Goal: Information Seeking & Learning: Check status

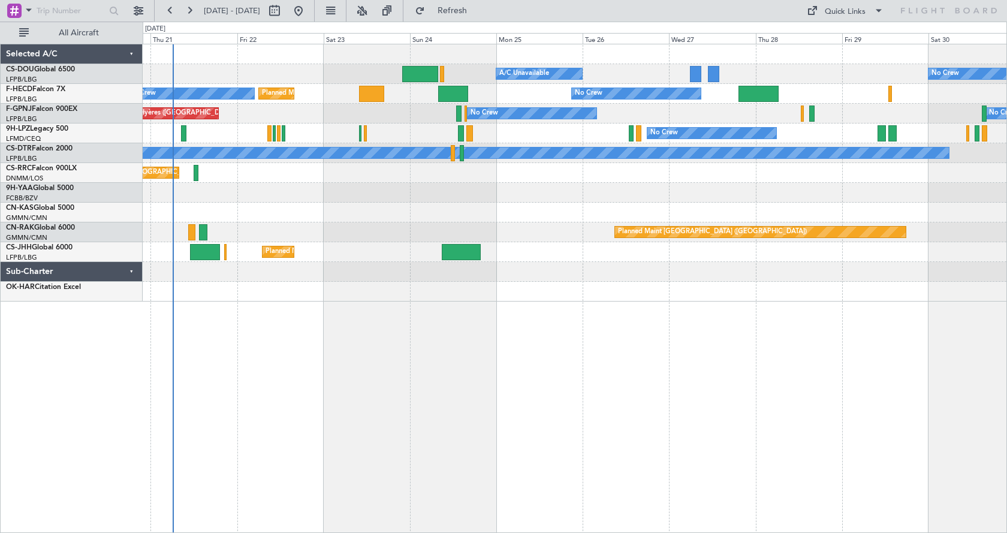
click at [431, 395] on div "Planned Maint [GEOGRAPHIC_DATA] ([GEOGRAPHIC_DATA]) A/C Unavailable No Crew Pla…" at bounding box center [575, 288] width 864 height 489
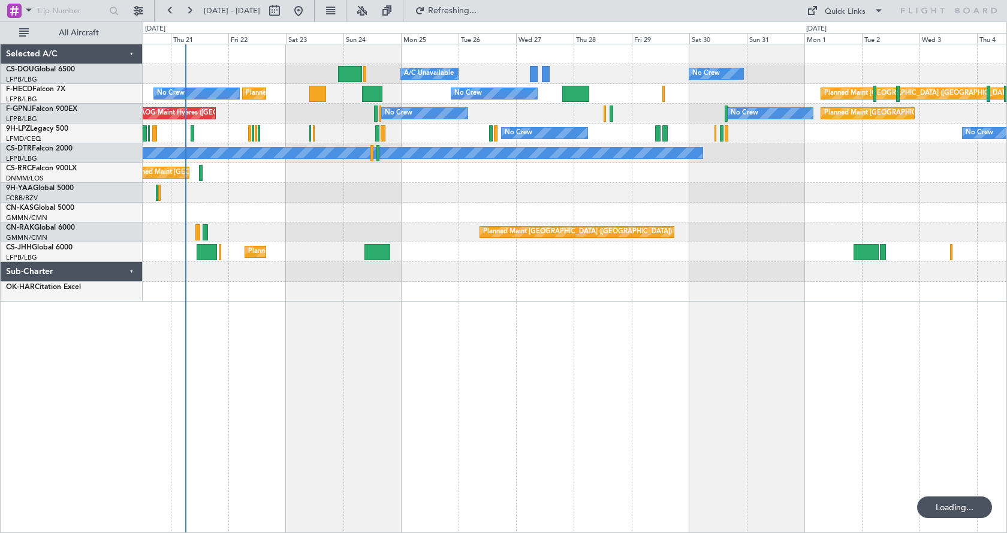
click at [374, 382] on div "No Crew Planned Maint [GEOGRAPHIC_DATA] ([GEOGRAPHIC_DATA]) A/C Unavailable Pla…" at bounding box center [575, 288] width 864 height 489
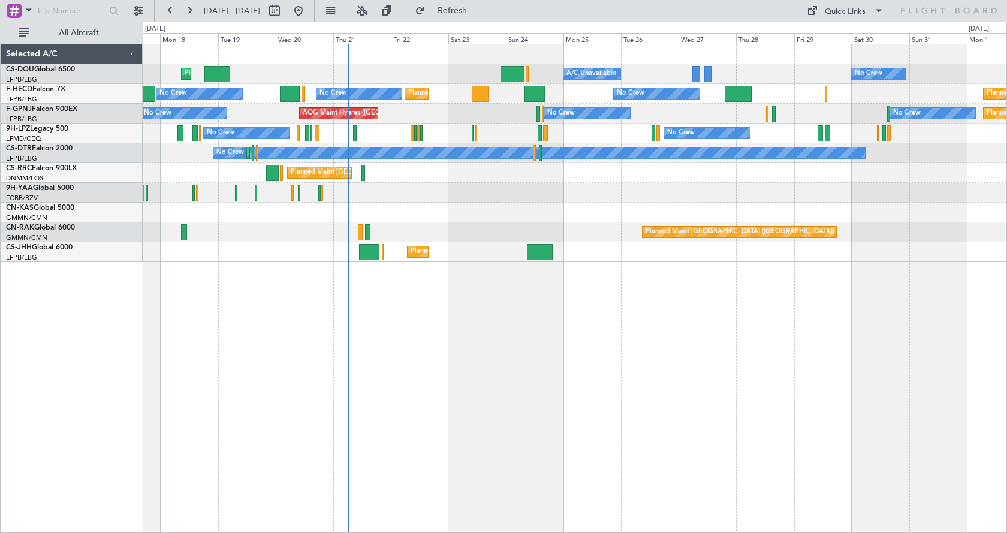
click at [431, 359] on div "No Crew Planned Maint [GEOGRAPHIC_DATA] ([GEOGRAPHIC_DATA]) A/C Unavailable Pla…" at bounding box center [575, 288] width 864 height 489
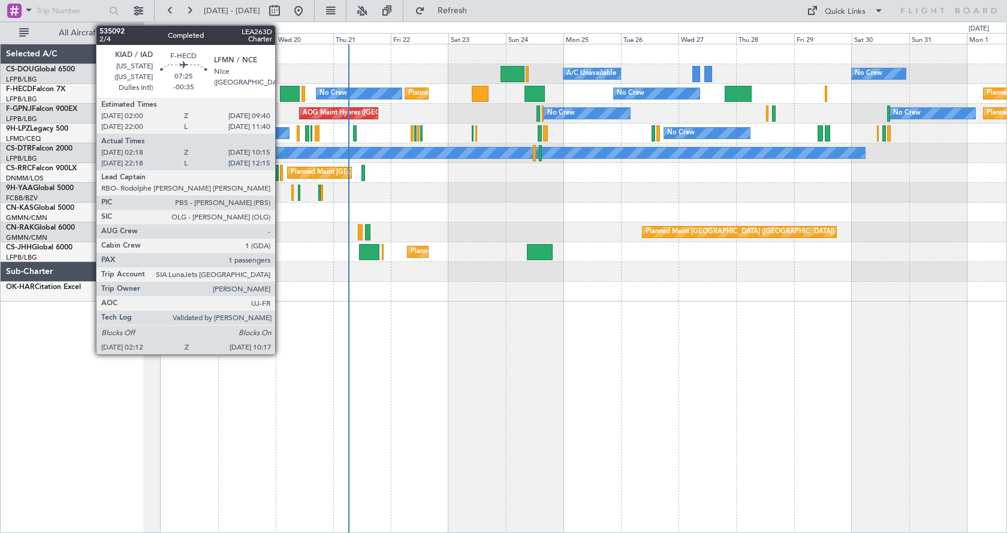
click at [288, 97] on div at bounding box center [290, 94] width 20 height 16
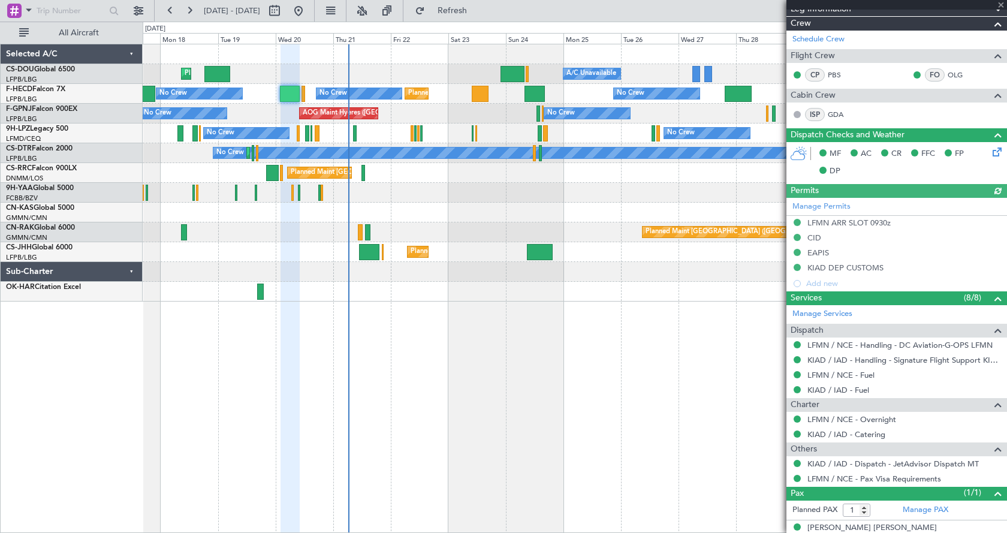
scroll to position [263, 0]
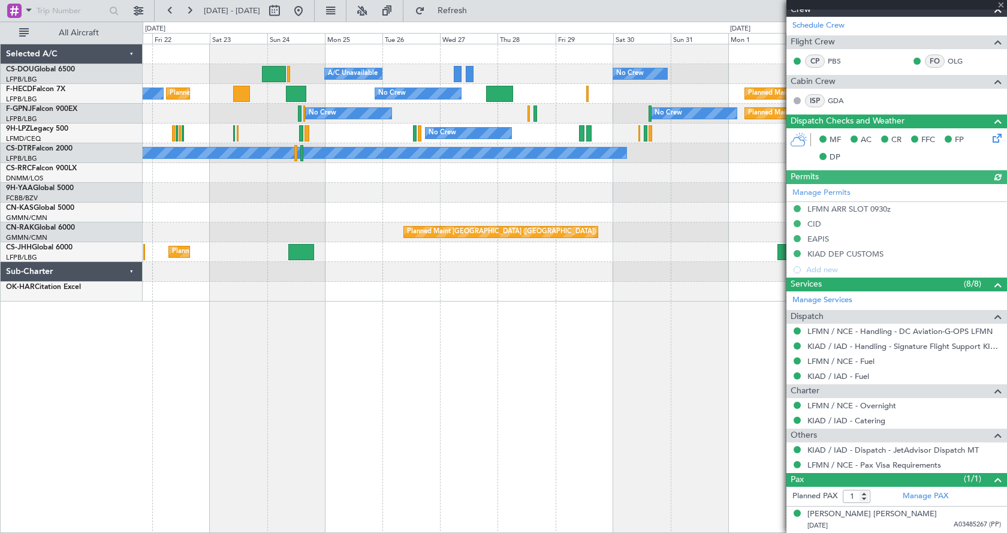
click at [404, 177] on div "Planned Maint [GEOGRAPHIC_DATA] ([GEOGRAPHIC_DATA]) A/C Unavailable No Crew Pla…" at bounding box center [574, 172] width 863 height 257
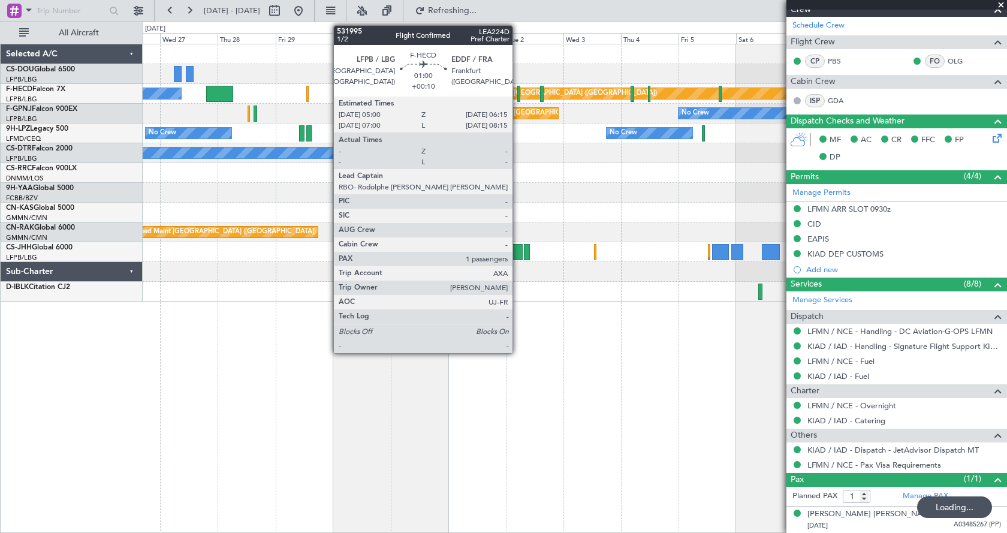
click at [518, 91] on div at bounding box center [519, 94] width 4 height 16
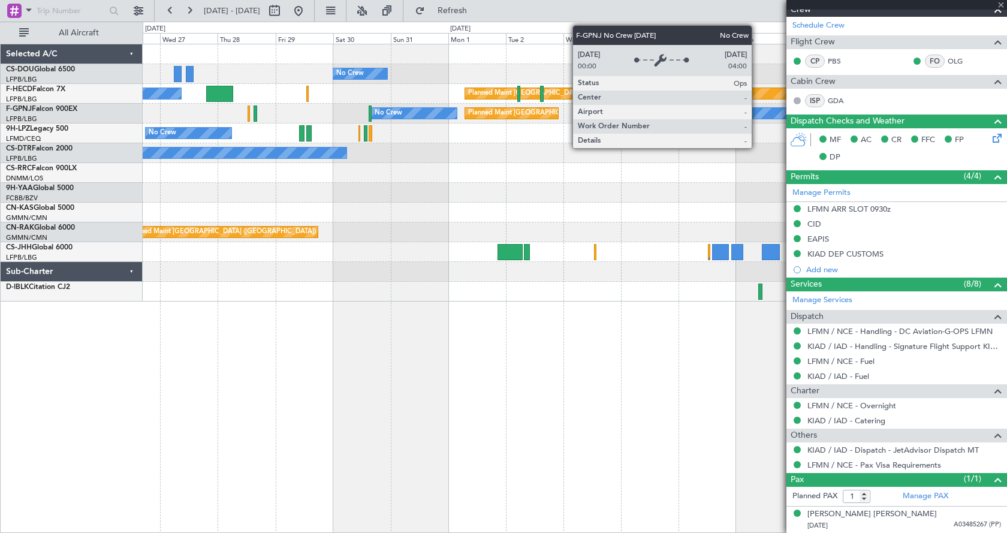
type input "+00:10"
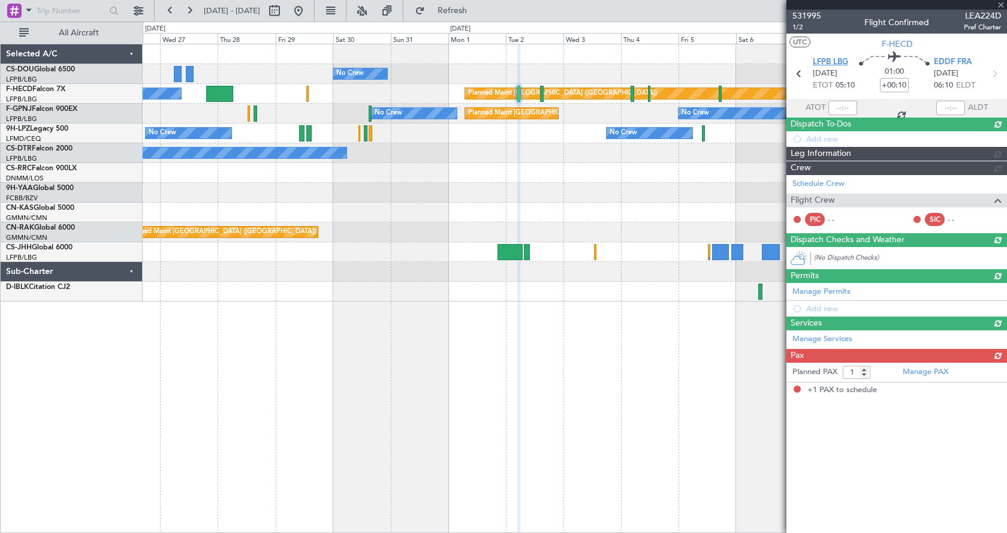
scroll to position [0, 0]
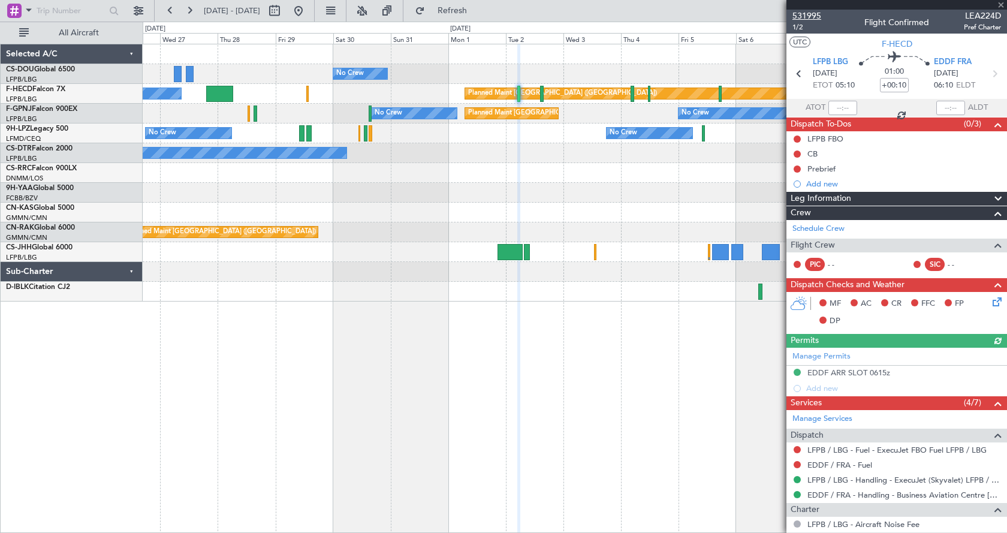
click at [812, 16] on span "531995" at bounding box center [806, 16] width 29 height 13
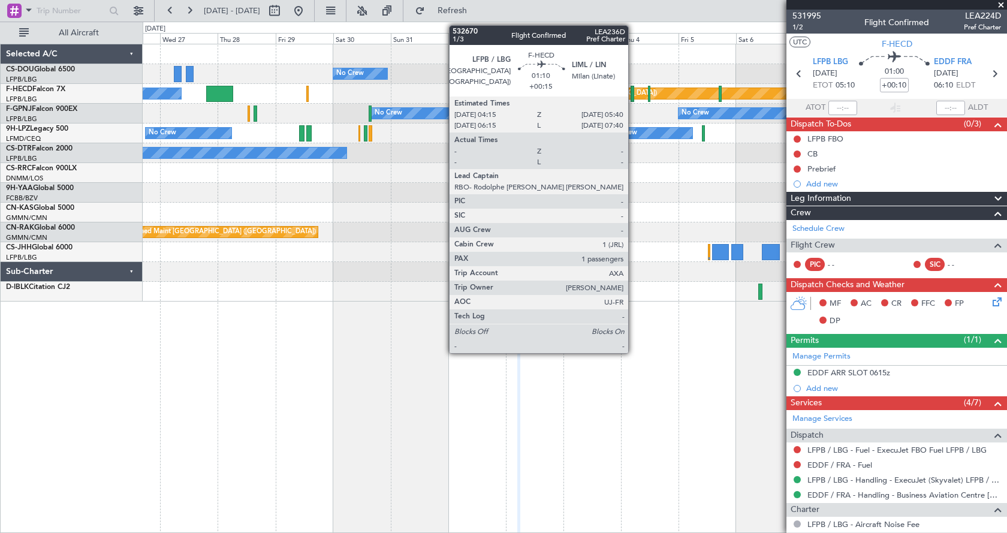
click at [633, 96] on div at bounding box center [632, 94] width 4 height 16
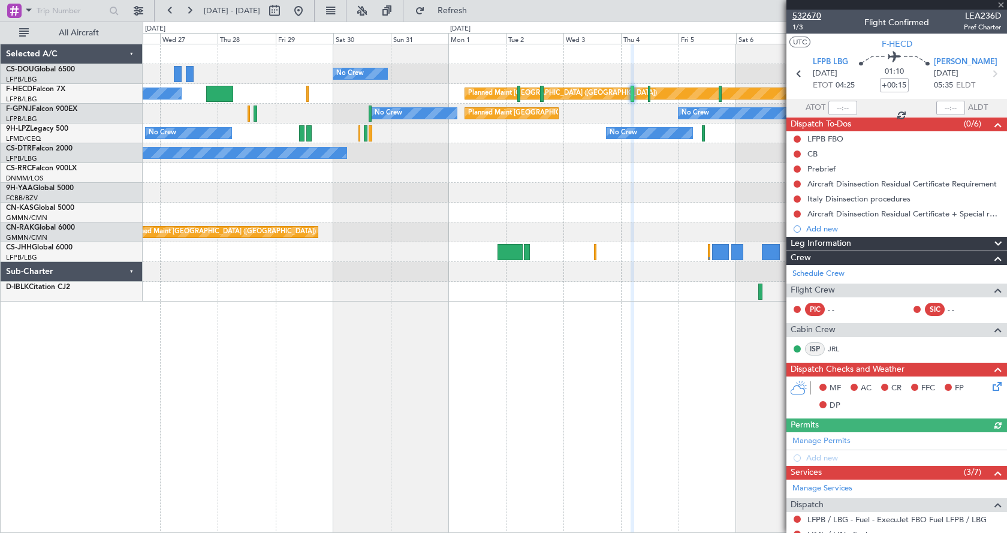
click at [801, 16] on span "532670" at bounding box center [806, 16] width 29 height 13
click at [758, 403] on div "No Crew Planned Maint [GEOGRAPHIC_DATA] ([GEOGRAPHIC_DATA]) A/C Unavailable Pla…" at bounding box center [575, 288] width 864 height 489
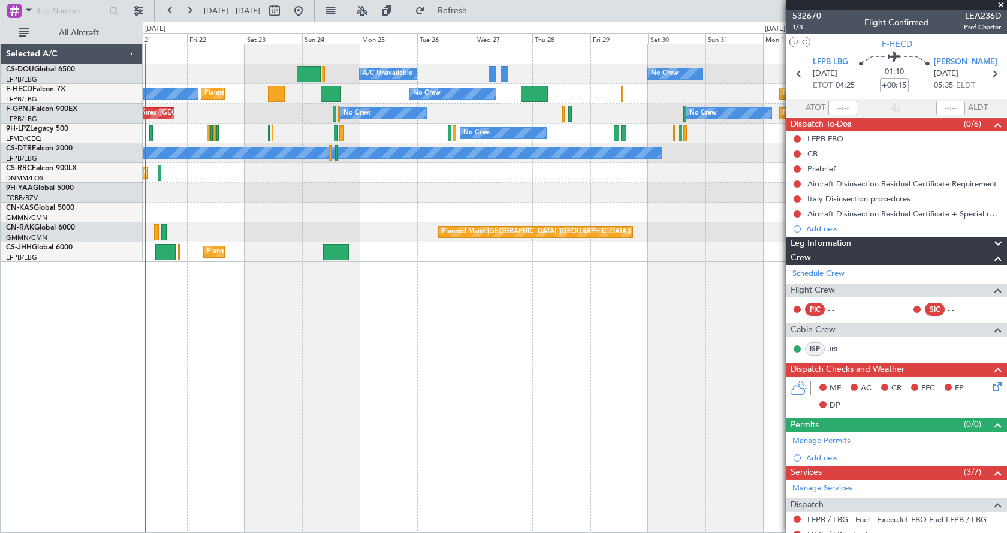
click at [384, 384] on div "No Crew Planned Maint [GEOGRAPHIC_DATA] ([GEOGRAPHIC_DATA]) A/C Unavailable Pla…" at bounding box center [575, 288] width 864 height 489
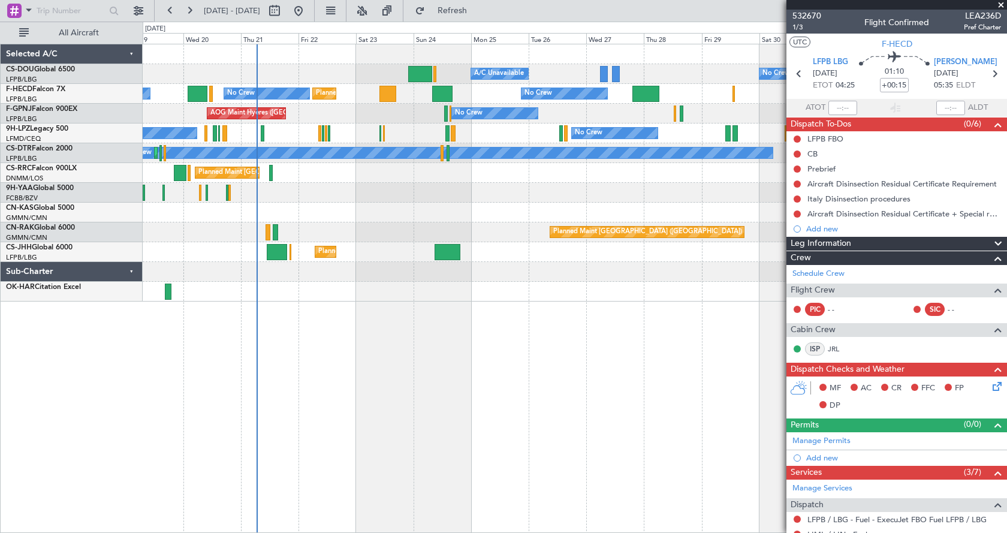
click at [392, 367] on div "No Crew Planned Maint [GEOGRAPHIC_DATA] ([GEOGRAPHIC_DATA]) A/C Unavailable Pla…" at bounding box center [575, 288] width 864 height 489
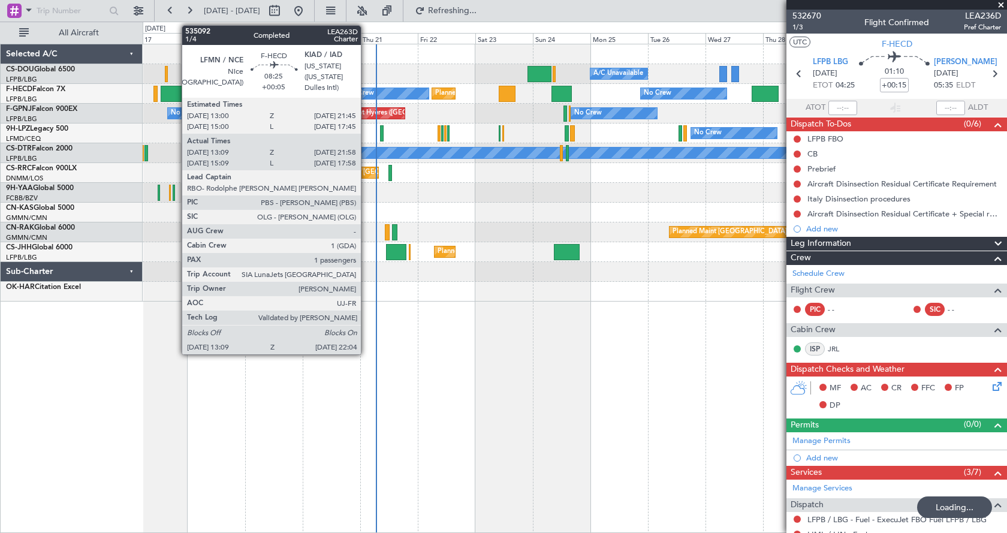
click at [174, 94] on div at bounding box center [172, 94] width 22 height 16
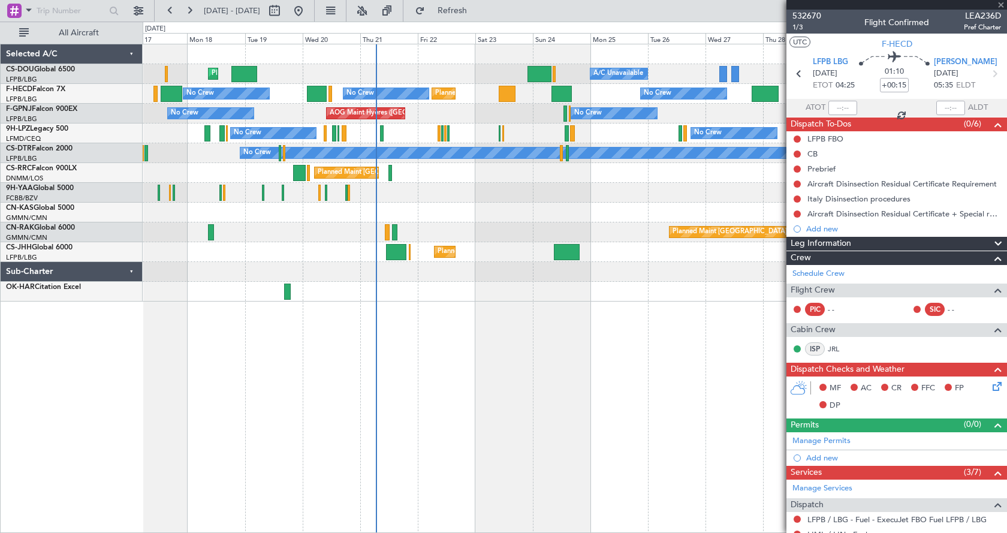
type input "+00:05"
type input "13:24"
type input "21:53"
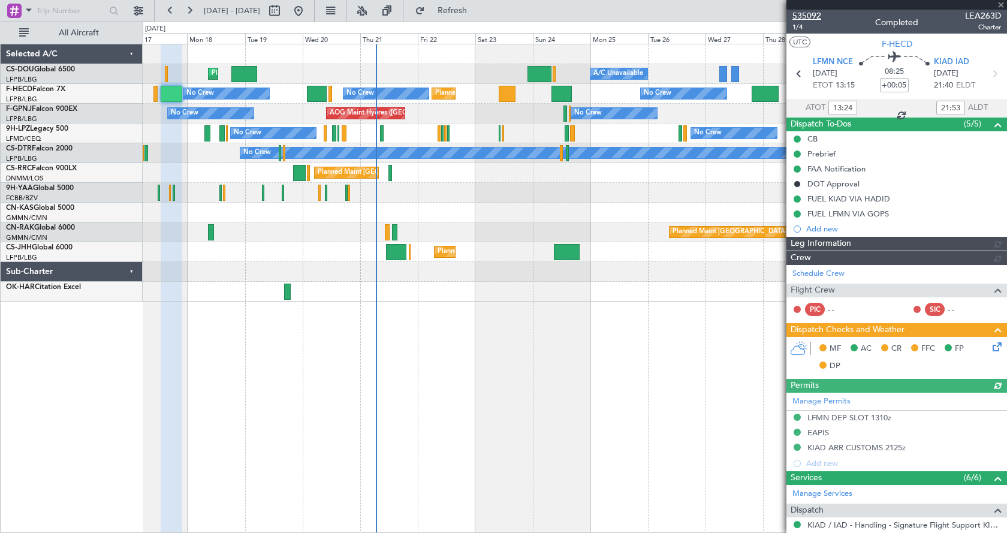
click at [803, 13] on span "535092" at bounding box center [806, 16] width 29 height 13
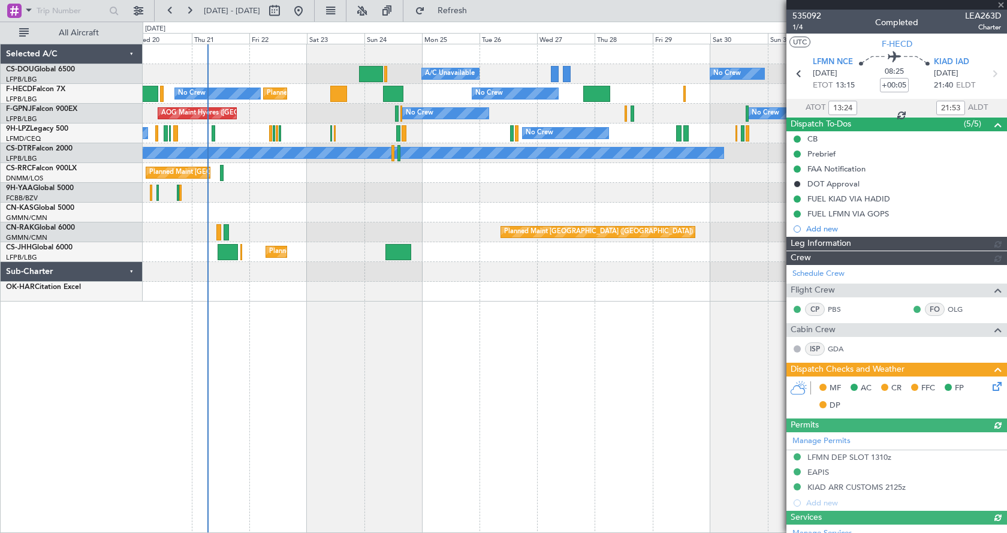
click at [416, 407] on div "No Crew Planned Maint [GEOGRAPHIC_DATA] ([GEOGRAPHIC_DATA]) A/C Unavailable Pla…" at bounding box center [575, 288] width 864 height 489
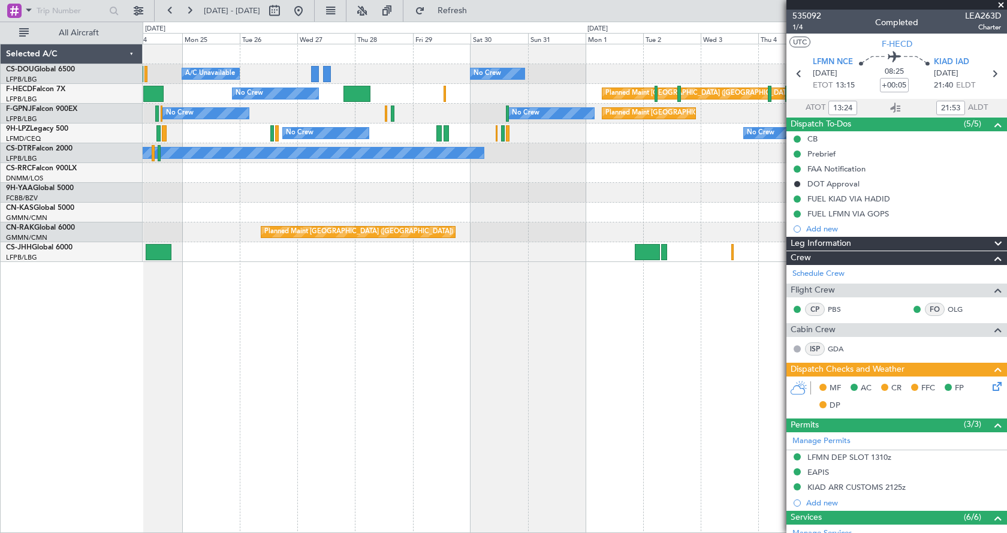
click at [353, 374] on div "No Crew Planned Maint [GEOGRAPHIC_DATA] ([GEOGRAPHIC_DATA]) A/C Unavailable Pla…" at bounding box center [575, 288] width 864 height 489
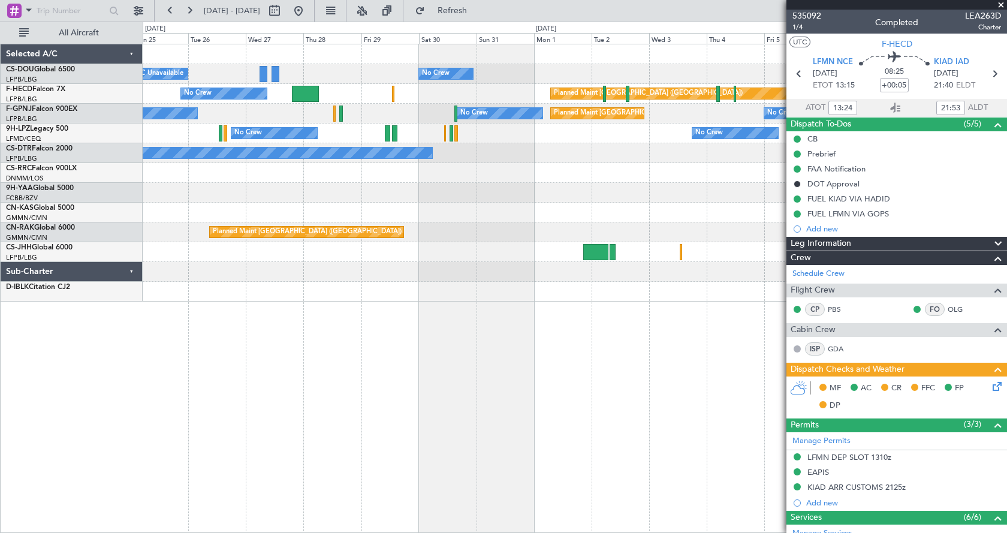
click at [593, 361] on div "No Crew Planned Maint [GEOGRAPHIC_DATA] ([GEOGRAPHIC_DATA]) A/C Unavailable Pla…" at bounding box center [575, 288] width 864 height 489
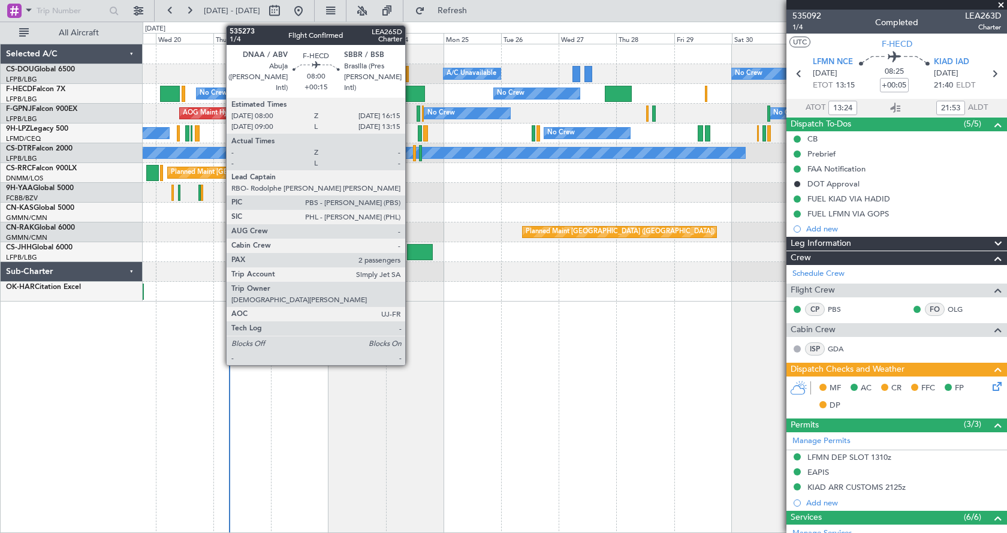
click at [410, 101] on div at bounding box center [414, 94] width 20 height 16
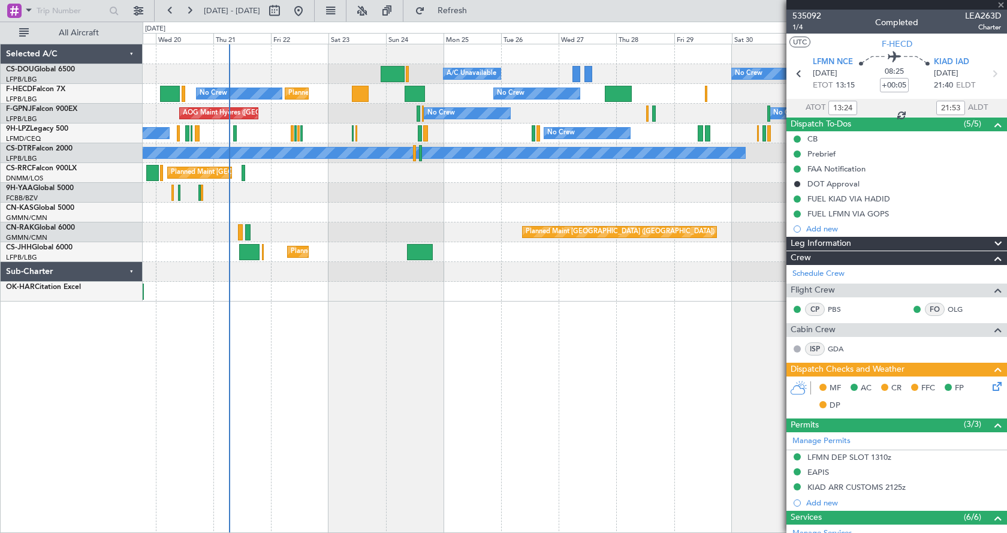
type input "+00:15"
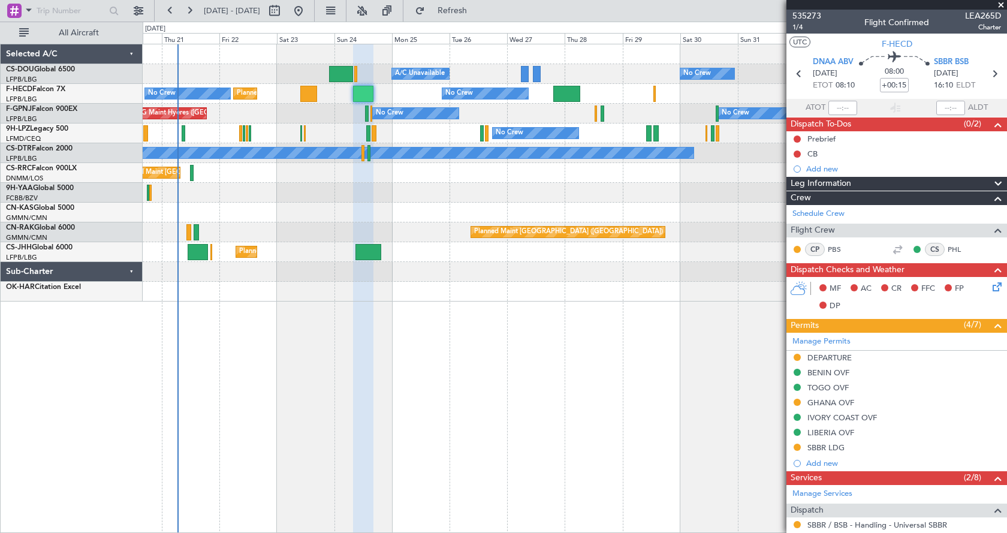
click at [392, 198] on div "No Crew Planned Maint [GEOGRAPHIC_DATA] ([GEOGRAPHIC_DATA]) A/C Unavailable Pla…" at bounding box center [574, 172] width 863 height 257
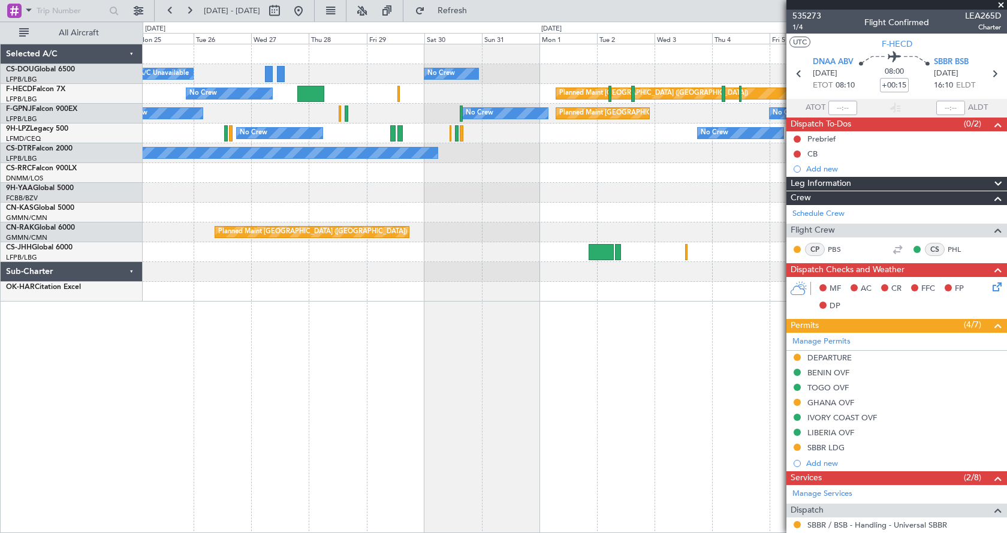
click at [250, 210] on div "No Crew Planned Maint [GEOGRAPHIC_DATA] ([GEOGRAPHIC_DATA]) A/C Unavailable Pla…" at bounding box center [574, 172] width 863 height 257
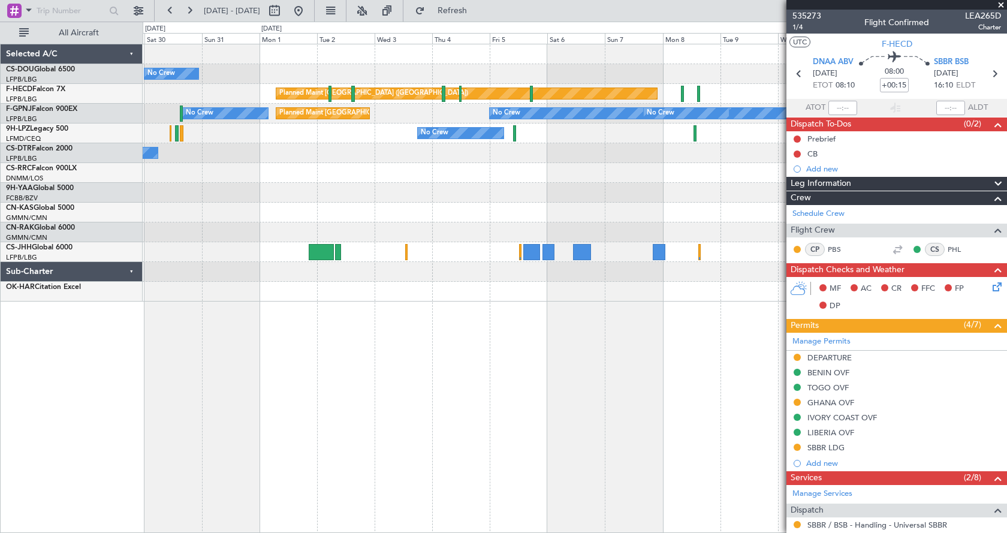
click at [207, 208] on div "No Crew Planned Maint [GEOGRAPHIC_DATA] ([GEOGRAPHIC_DATA]) No Crew Planned Mai…" at bounding box center [574, 172] width 863 height 257
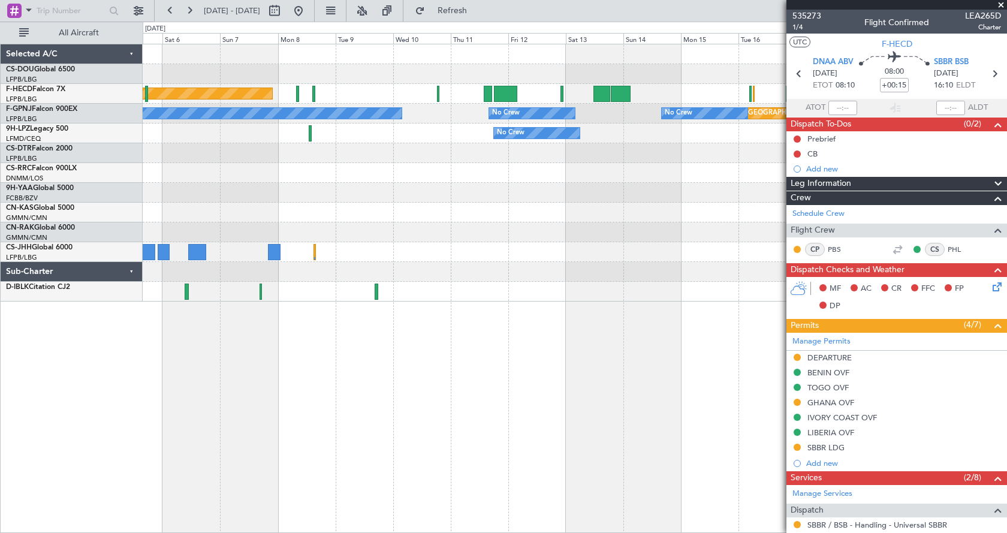
click at [581, 346] on div "Planned Maint [GEOGRAPHIC_DATA] ([GEOGRAPHIC_DATA]) No Crew Planned Maint [GEOG…" at bounding box center [575, 288] width 864 height 489
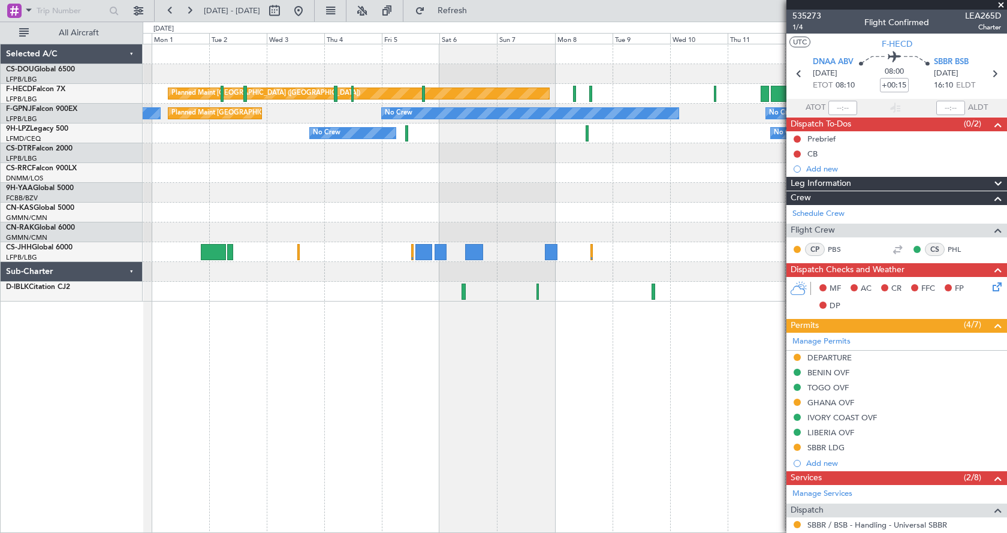
click at [690, 371] on div "No Crew Planned Maint [GEOGRAPHIC_DATA] ([GEOGRAPHIC_DATA]) No Crew No Crew No …" at bounding box center [575, 288] width 864 height 489
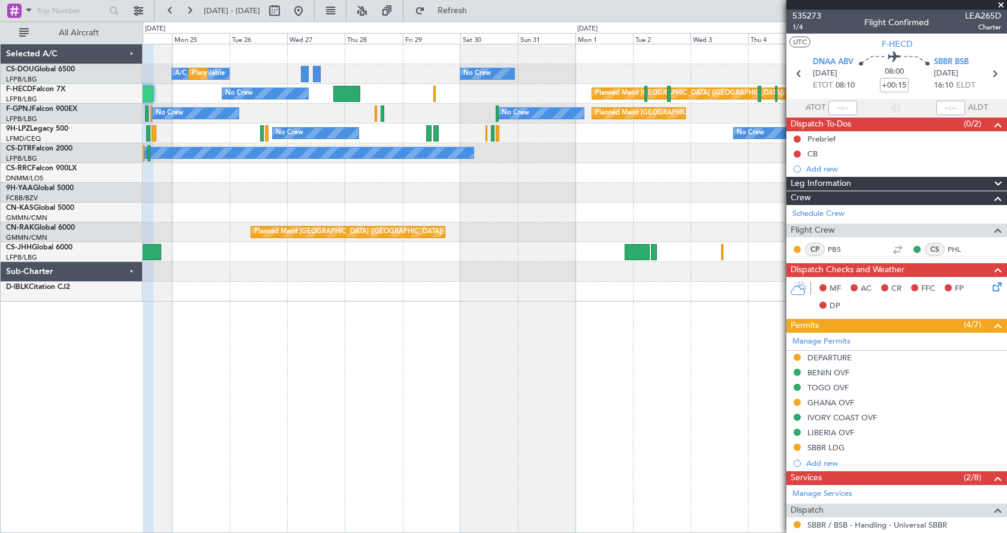
click at [439, 356] on div "No Crew A/C Unavailable Planned Maint [GEOGRAPHIC_DATA] ([GEOGRAPHIC_DATA]) Pla…" at bounding box center [575, 288] width 864 height 489
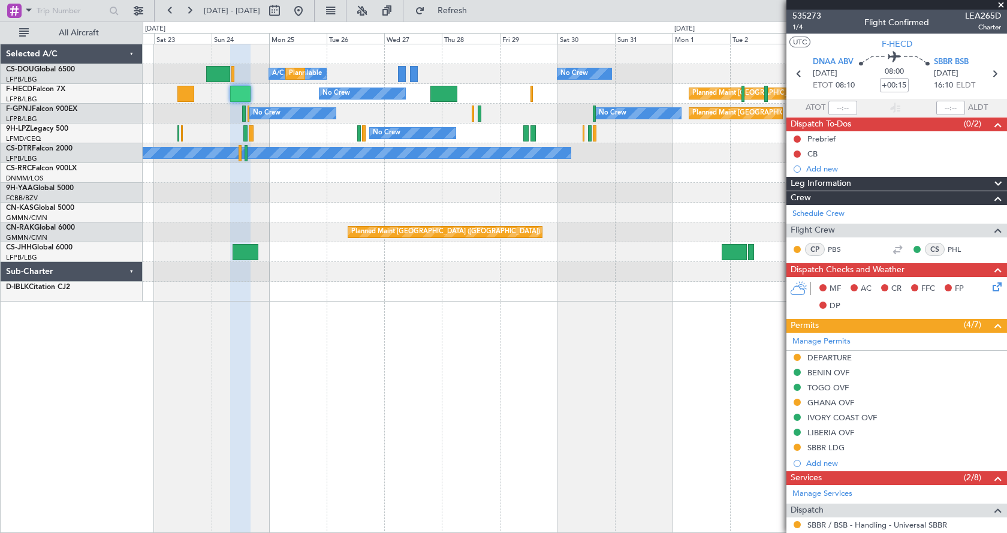
click at [648, 368] on div "No Crew A/C Unavailable Planned Maint [GEOGRAPHIC_DATA] ([GEOGRAPHIC_DATA]) Pla…" at bounding box center [575, 288] width 864 height 489
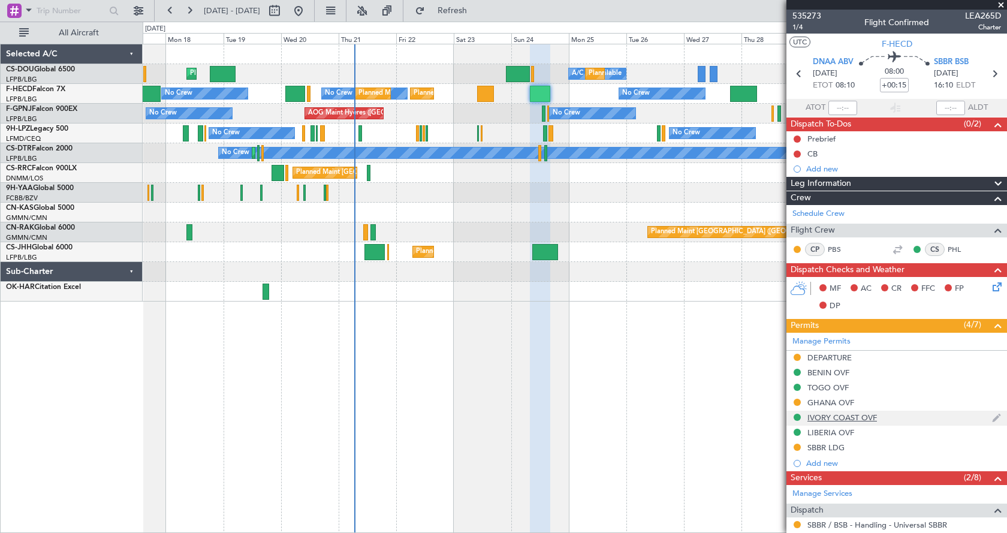
scroll to position [220, 0]
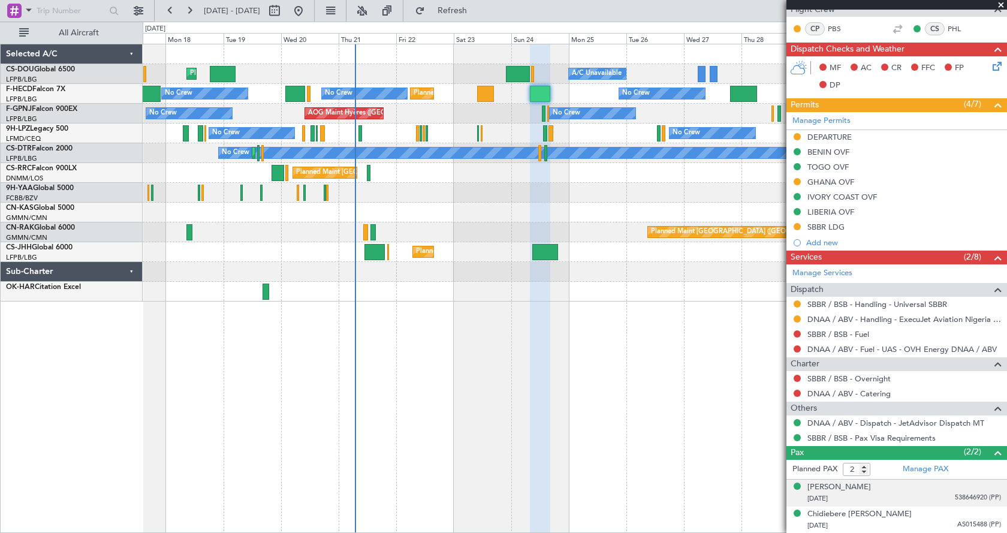
drag, startPoint x: 882, startPoint y: 488, endPoint x: 800, endPoint y: 489, distance: 82.1
click at [800, 489] on div "Adebayo Olawale Edun 20/04/1956 538646920 (PP)" at bounding box center [896, 492] width 208 height 23
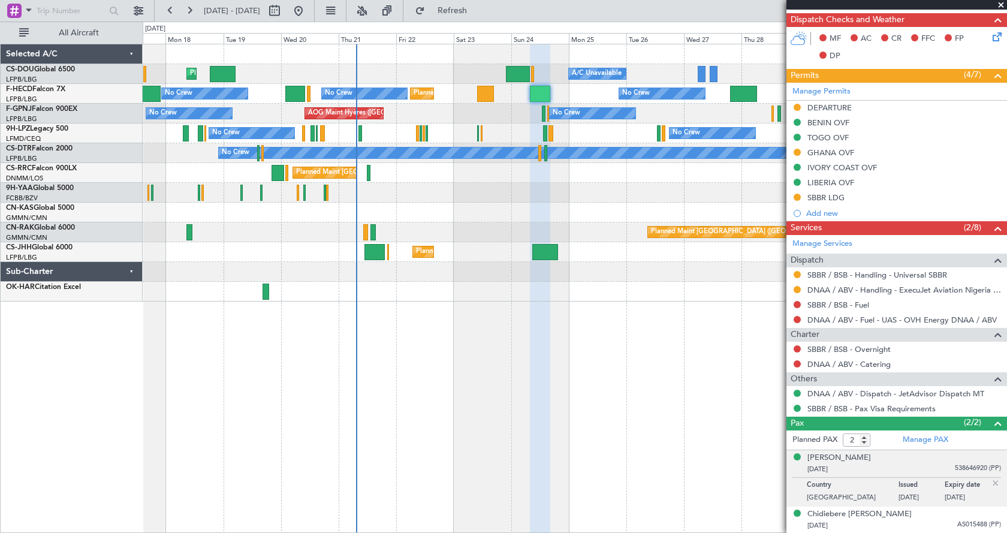
click at [446, 413] on div "Planned Maint London (Luton) No Crew Planned Maint Paris (Le Bourget) A/C Unava…" at bounding box center [575, 288] width 864 height 489
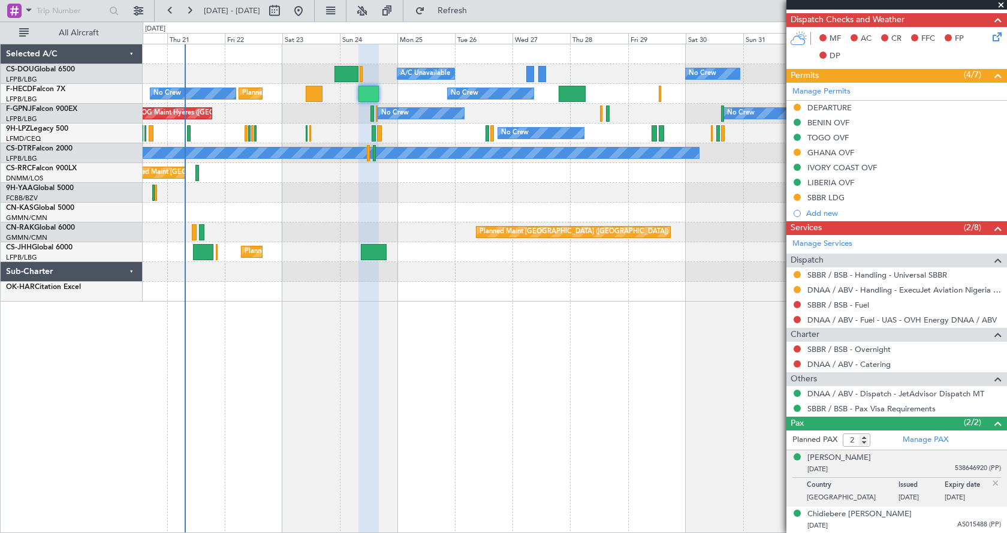
click at [358, 399] on div at bounding box center [368, 288] width 20 height 489
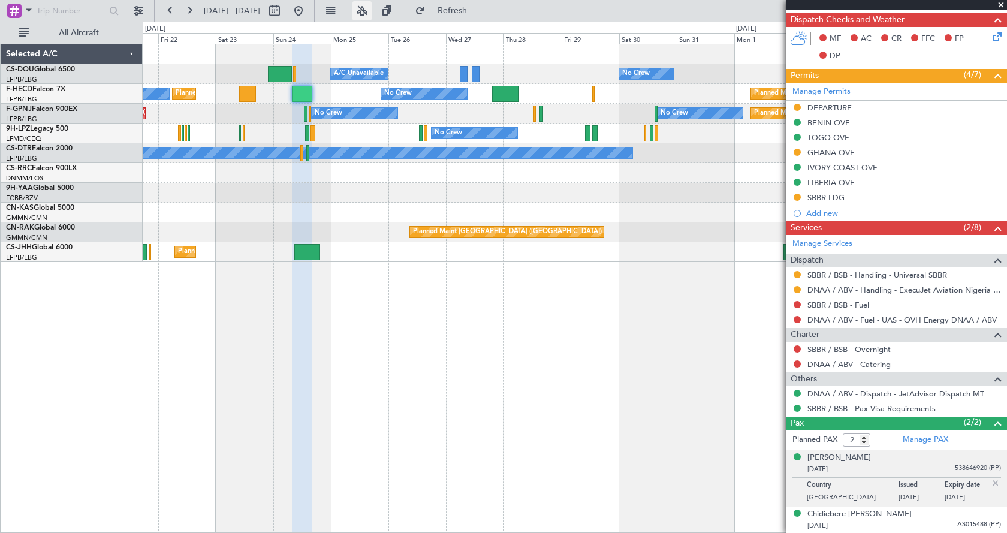
click at [371, 10] on button at bounding box center [361, 10] width 19 height 19
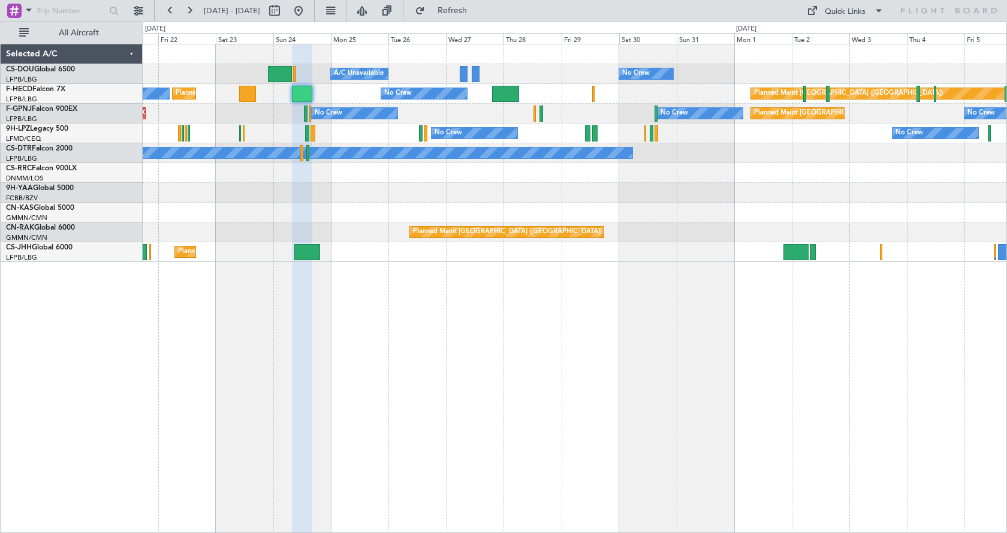
type input "0"
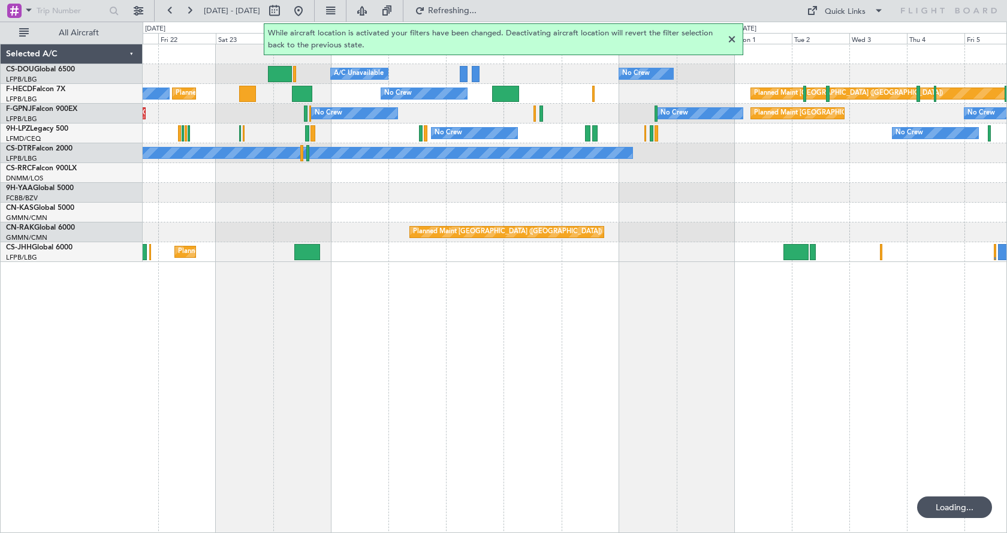
scroll to position [0, 0]
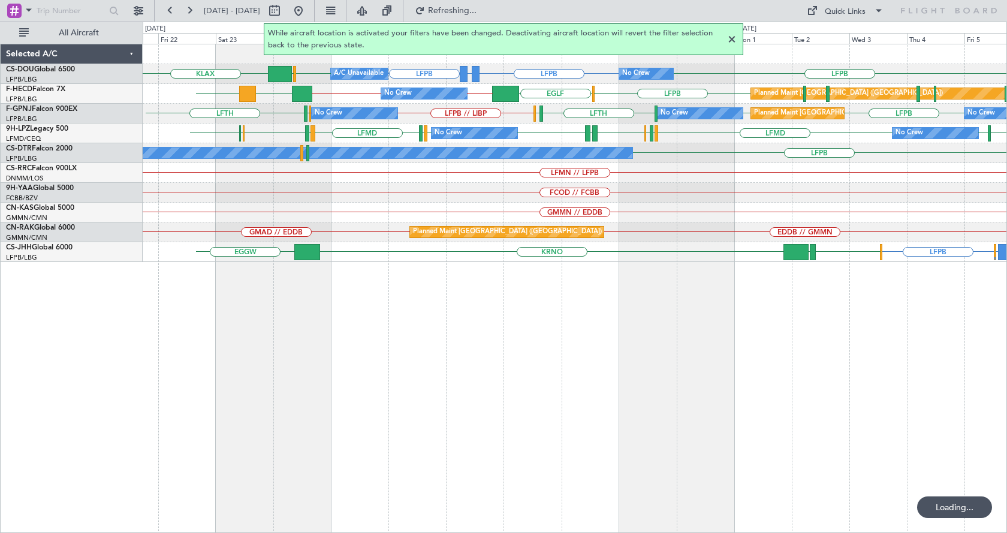
click at [736, 39] on div at bounding box center [731, 39] width 14 height 14
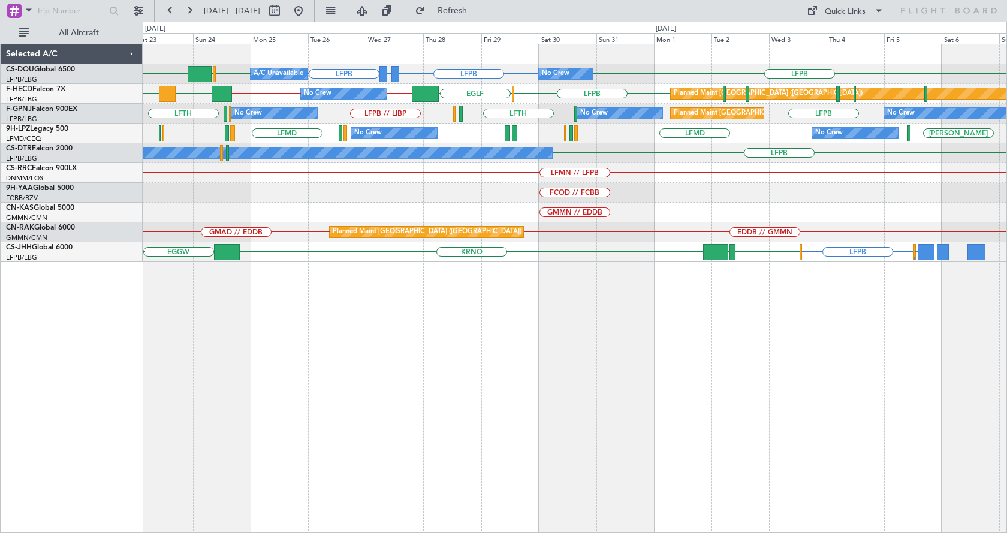
click at [615, 367] on div "LFPB GMMX or LFPB LFPB LFPB LFPB EGGW KLAX No Crew Planned Maint Paris (Le Bour…" at bounding box center [575, 288] width 864 height 489
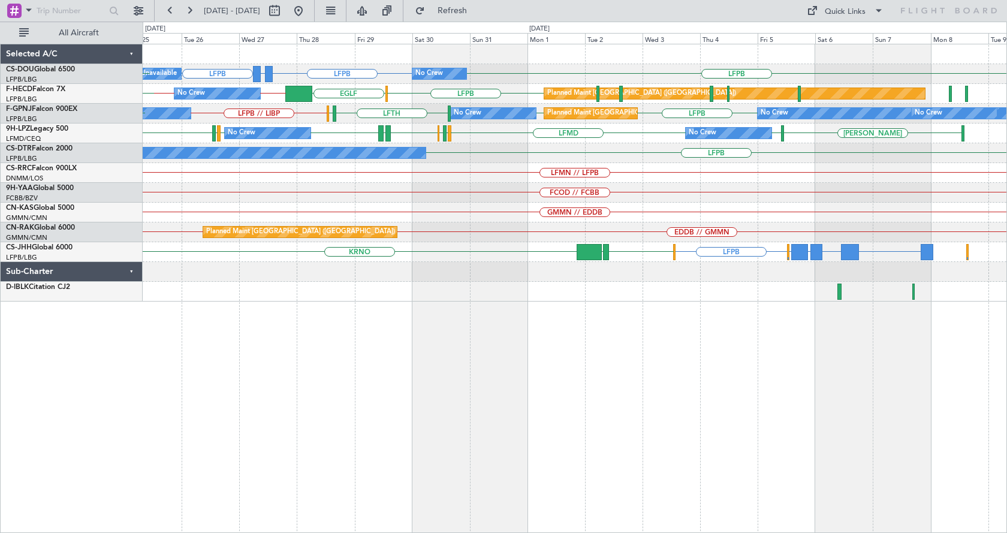
click at [673, 388] on div "LFPB GMMX or LFPB LFPB LFPB Planned Maint Paris (Le Bourget) A/C Unavailable No…" at bounding box center [575, 288] width 864 height 489
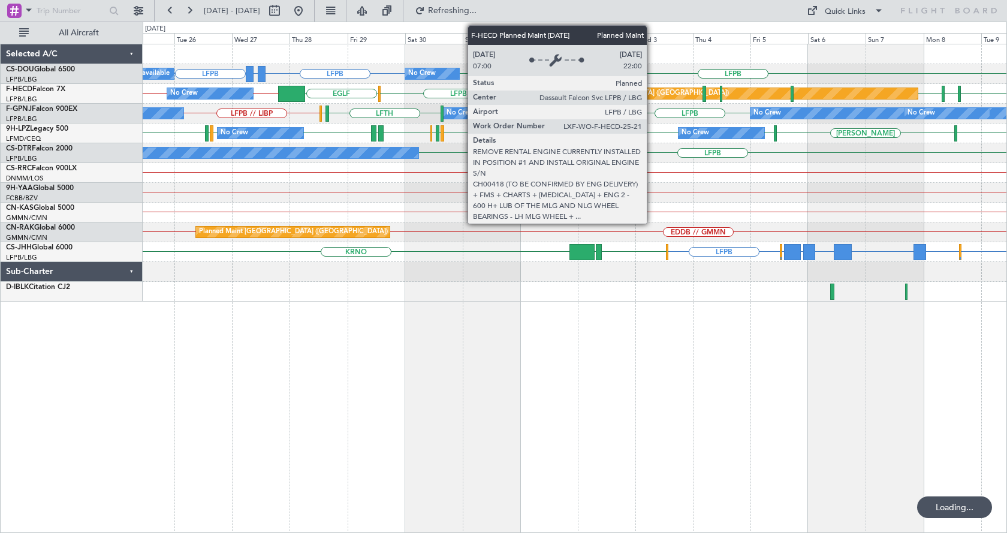
click at [652, 92] on div "Planned Maint [GEOGRAPHIC_DATA] ([GEOGRAPHIC_DATA])" at bounding box center [727, 93] width 380 height 11
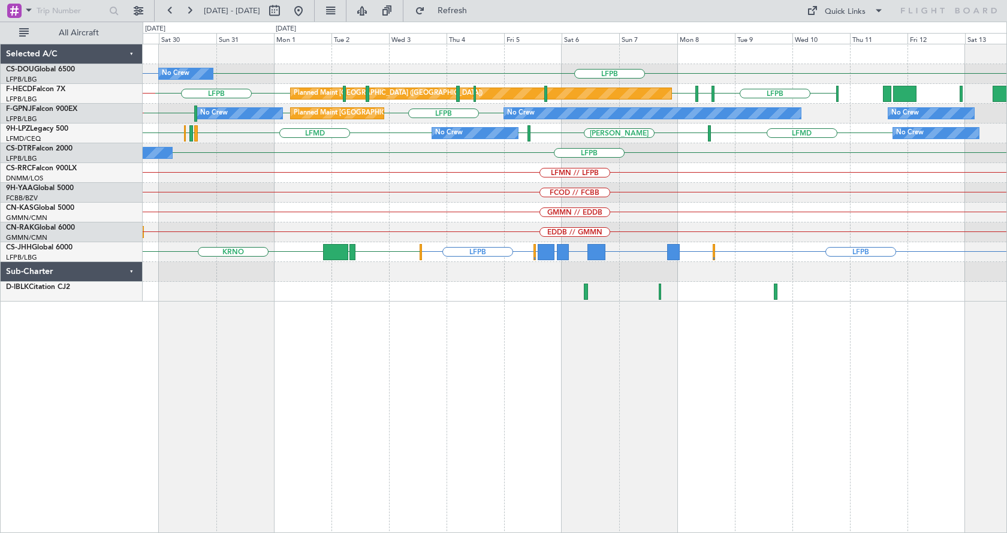
click at [513, 427] on div "LFPB No Crew LFPB GMMX or LFPB LFPB A/C Unavailable LFPB EDDV LFPB Planned Main…" at bounding box center [575, 288] width 864 height 489
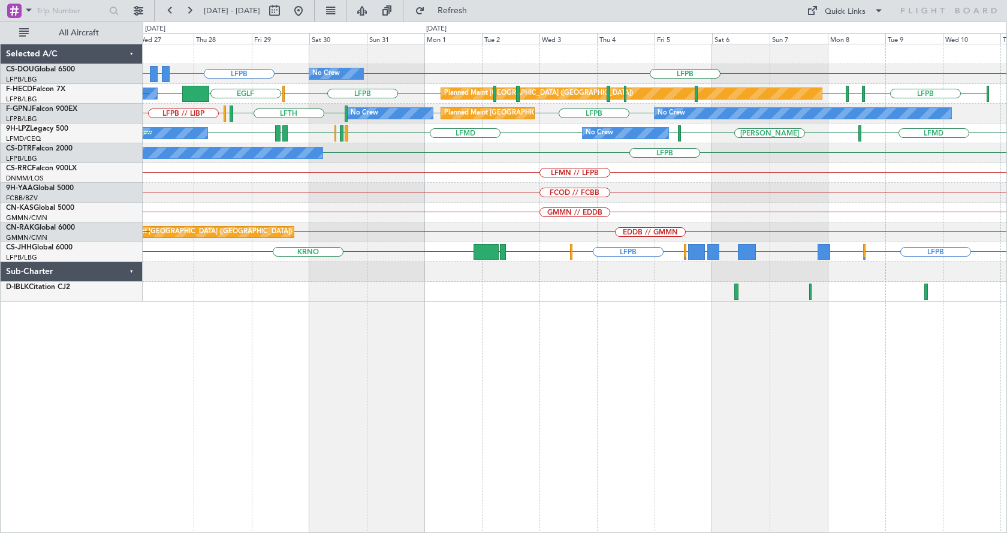
click at [466, 418] on div "LFPB No Crew LFPB GMMX or LFPB LFPB A/C Unavailable Planned Maint Paris (Le Bou…" at bounding box center [575, 288] width 864 height 489
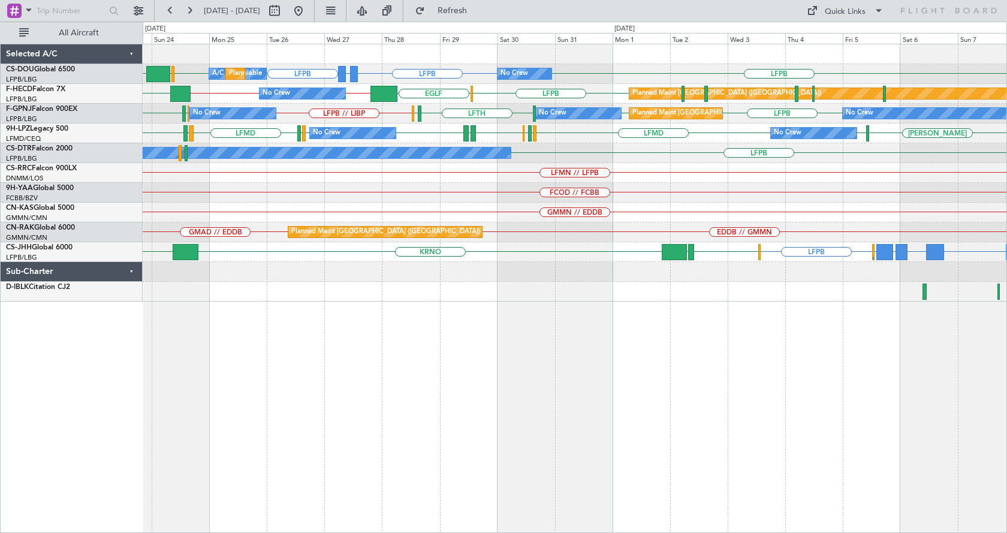
click at [483, 380] on div "No Crew A/C Unavailable Planned Maint Paris (Le Bourget) LFPB GMMX or LFPB LFPB…" at bounding box center [575, 288] width 864 height 489
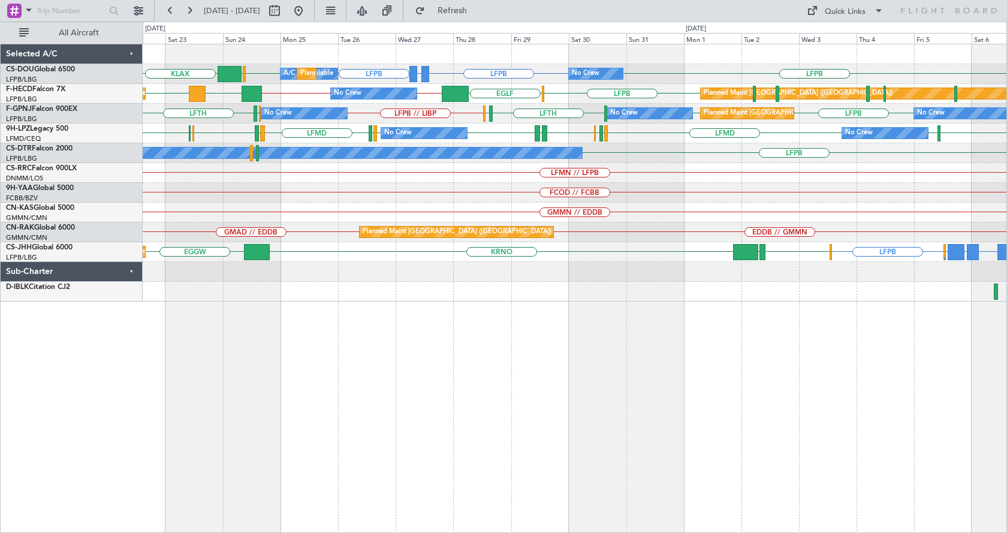
click at [454, 377] on div "No Crew A/C Unavailable Planned Maint Paris (Le Bourget) LFPB GMMX or LFPB LFPB…" at bounding box center [575, 288] width 864 height 489
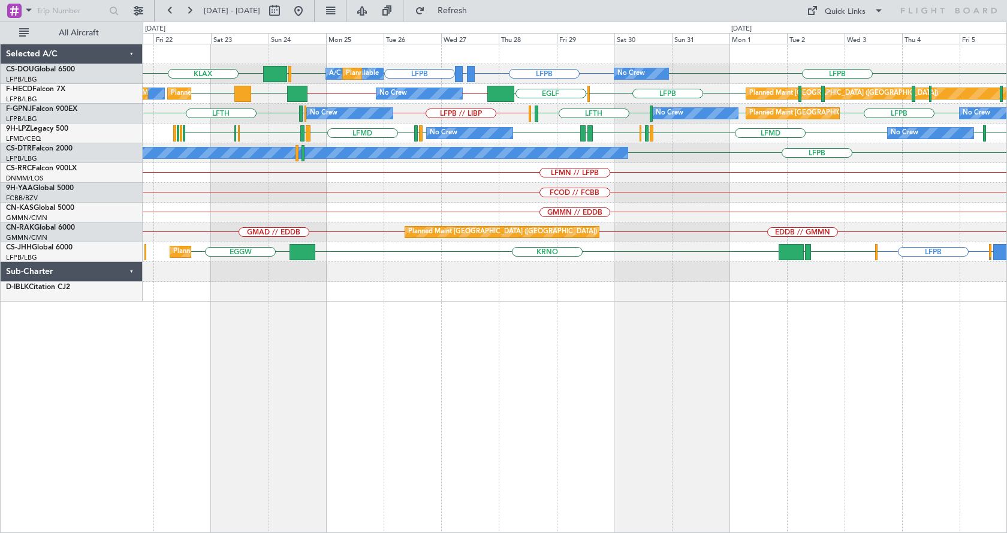
click at [678, 400] on div "No Crew A/C Unavailable Planned Maint Paris (Le Bourget) LFPB GMMX or LFPB LFPB…" at bounding box center [575, 288] width 864 height 489
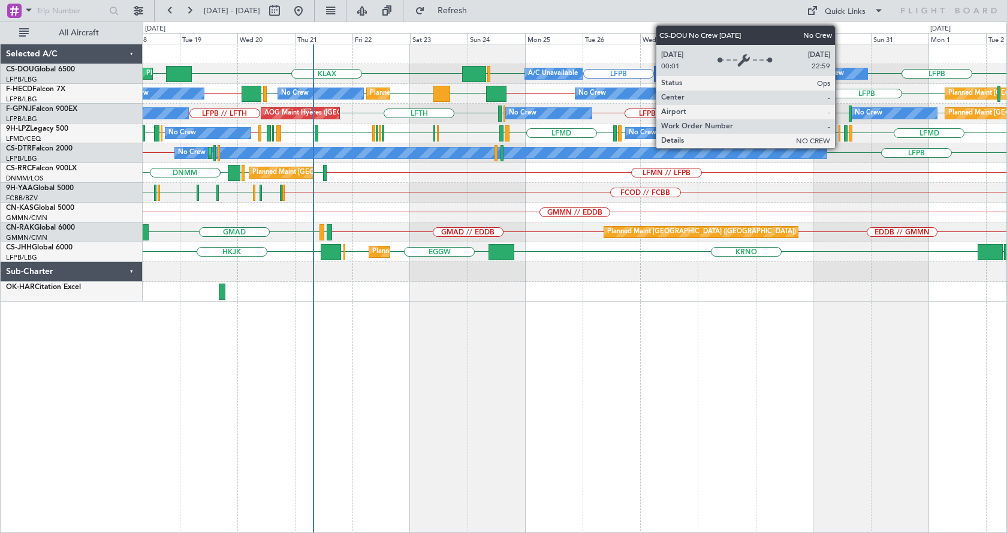
click at [840, 72] on div "No Crew" at bounding box center [830, 74] width 28 height 18
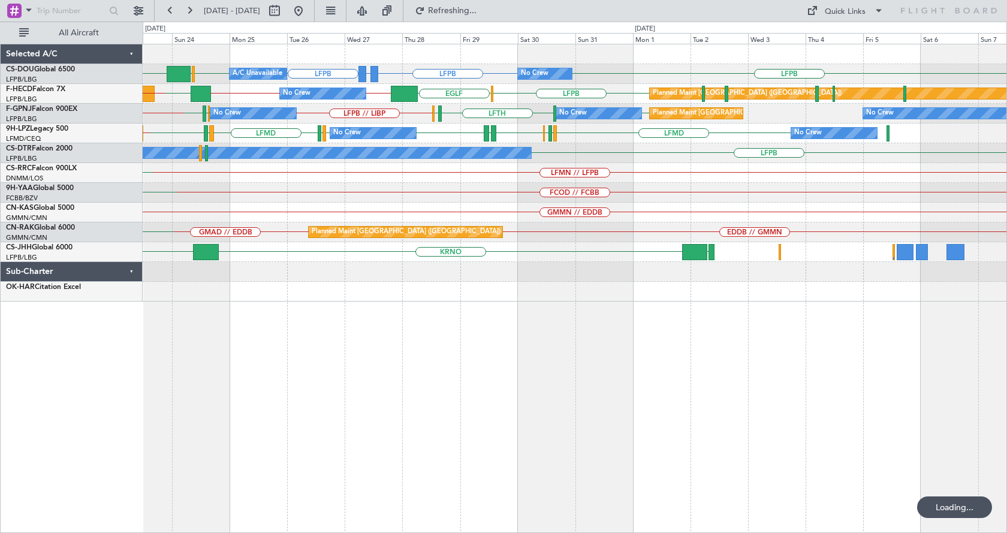
click at [431, 364] on div "LFPB GMMX or LFPB LFPB LFPB KLAX LFPB EGGW No Crew Planned Maint Paris (Le Bour…" at bounding box center [575, 288] width 864 height 489
click at [344, 388] on div "LFPB GMMX or LFPB LFPB LFPB EGGW KLAX LFPB Planned Maint Paris (Le Bourget) A/C…" at bounding box center [575, 288] width 864 height 489
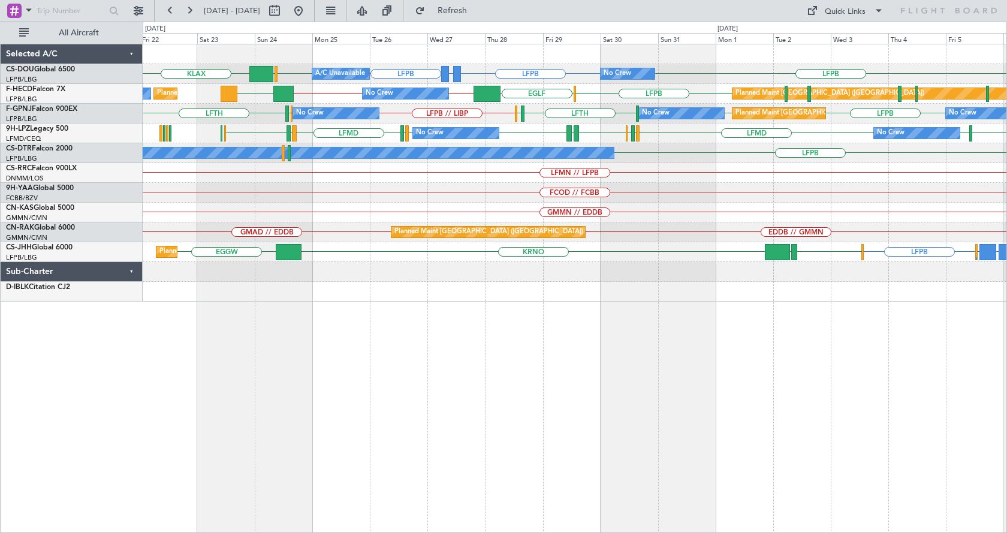
click at [561, 379] on div "LFPB GMMX or LFPB LFPB LFPB EGGW KLAX LFPB Planned Maint Paris (Le Bourget) A/C…" at bounding box center [575, 288] width 864 height 489
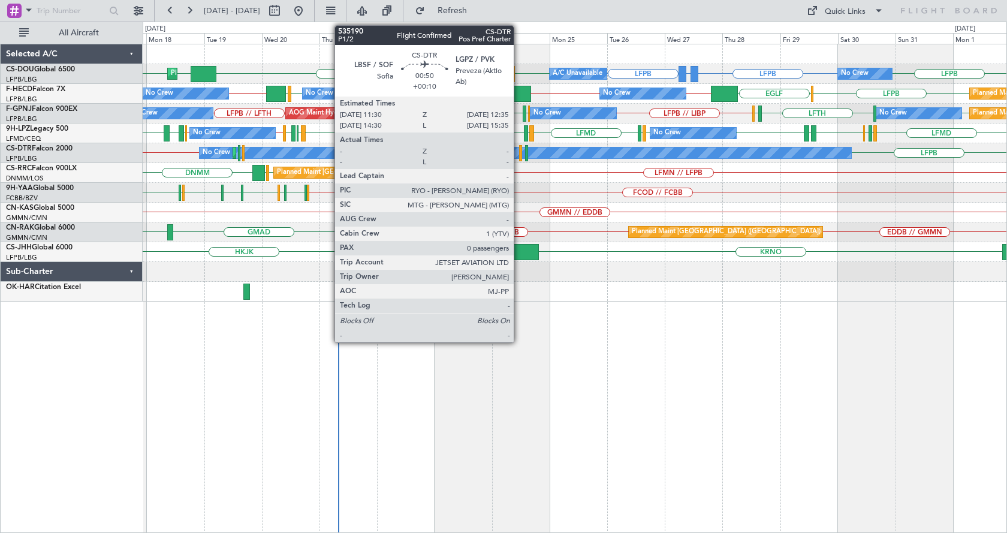
click at [519, 157] on div at bounding box center [520, 153] width 3 height 16
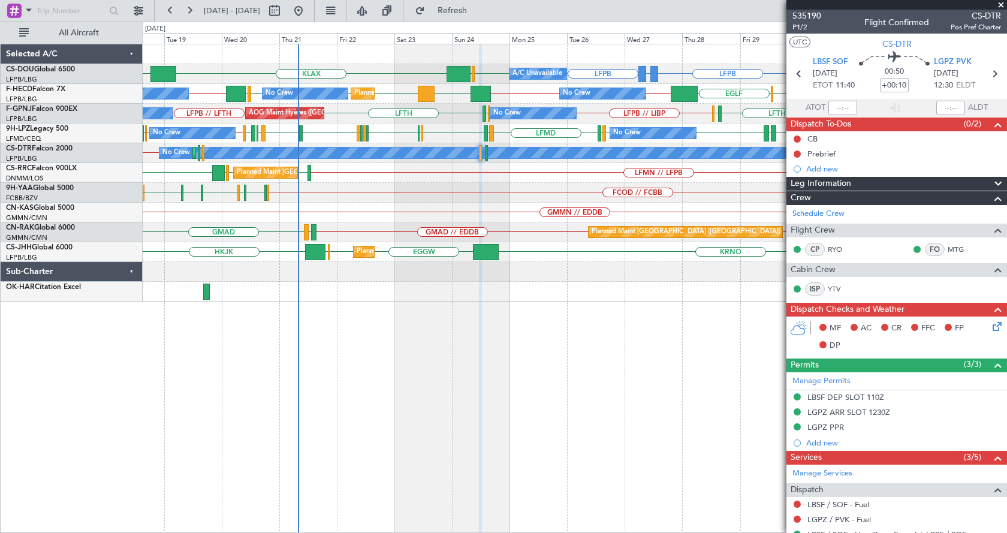
click at [353, 385] on div "LFPB GMMX or LFPB LFPB LFPB EGGW KLAX LFPB EGGW Planned Maint Paris (Le Bourget…" at bounding box center [575, 288] width 864 height 489
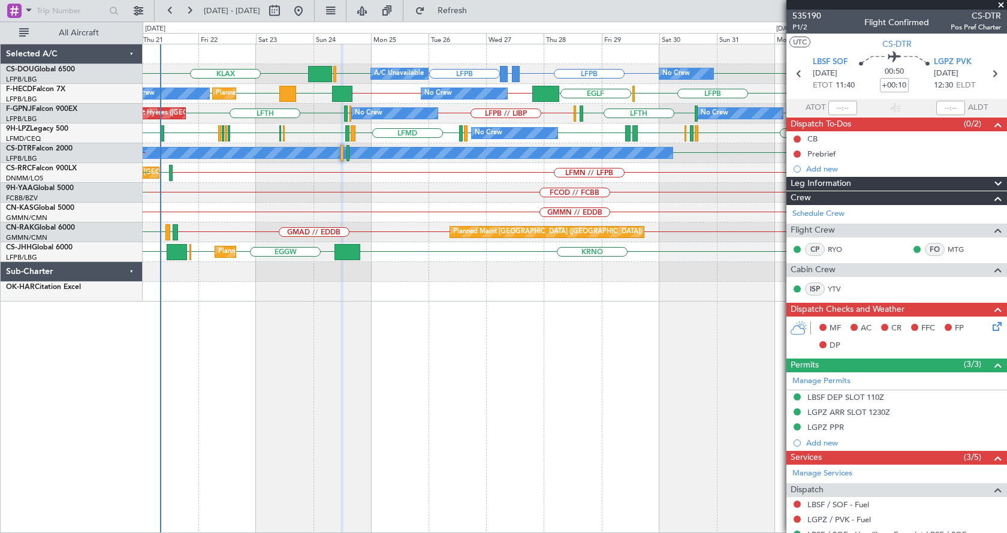
click at [411, 294] on div at bounding box center [574, 292] width 863 height 20
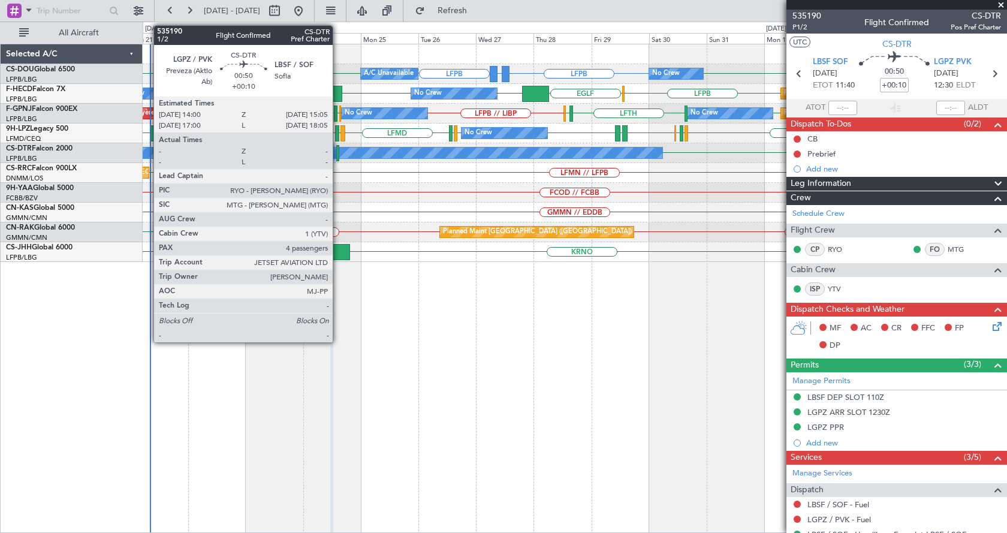
click at [338, 154] on div at bounding box center [337, 153] width 3 height 16
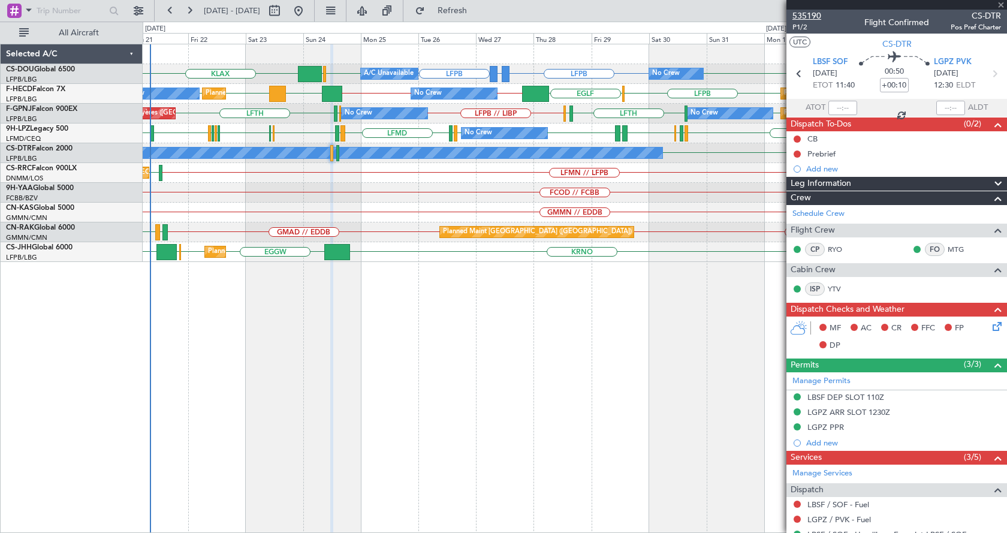
click at [818, 12] on span "535190" at bounding box center [806, 16] width 29 height 13
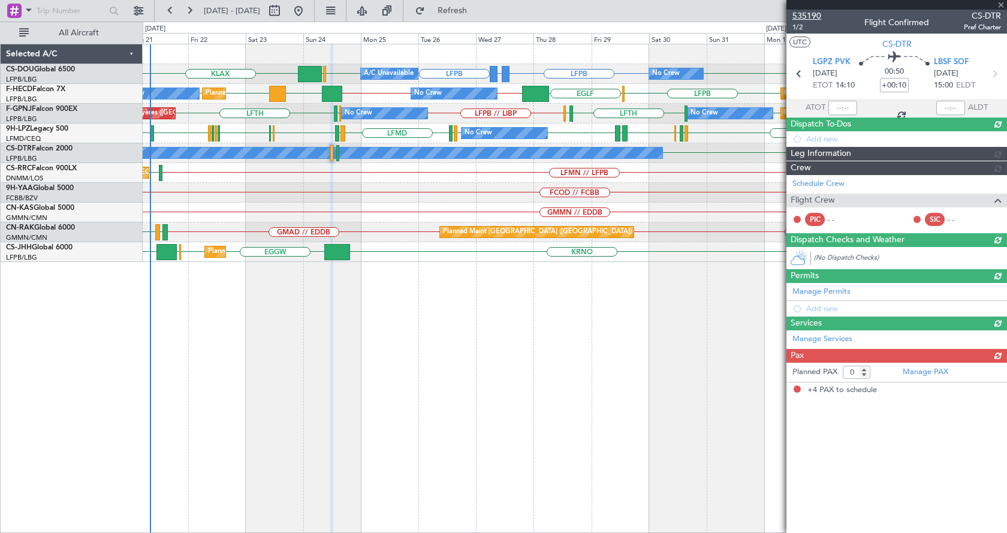
type input "4"
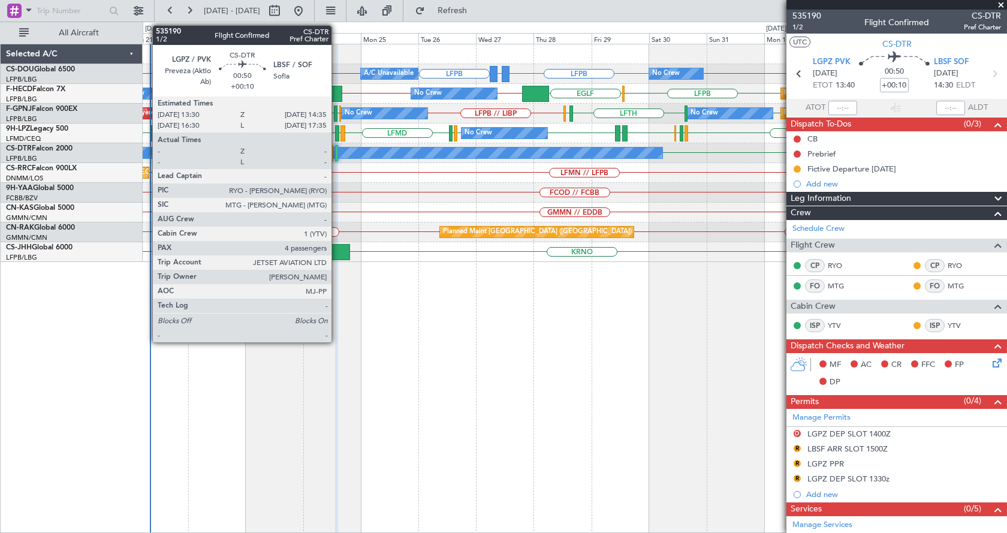
click at [337, 152] on div at bounding box center [336, 153] width 3 height 16
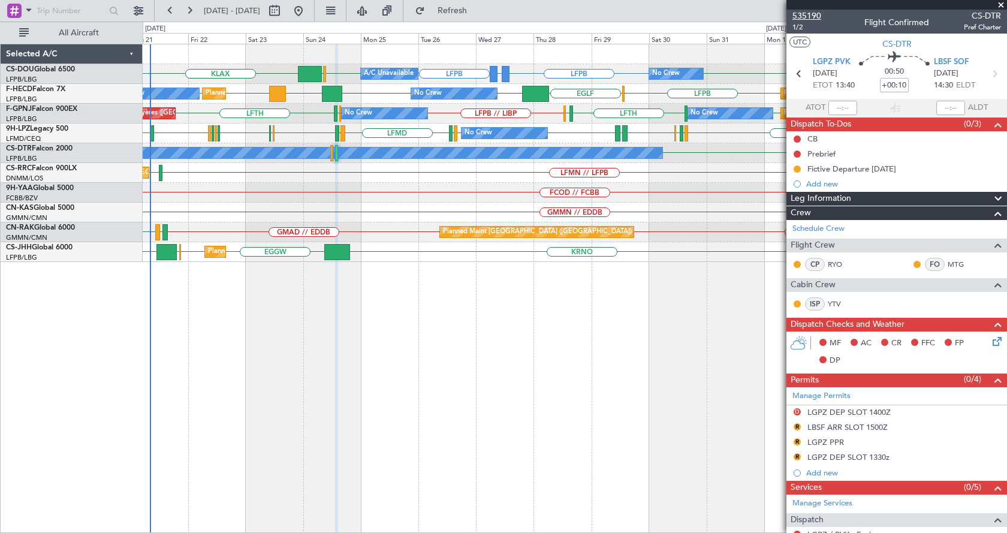
click at [797, 15] on span "535190" at bounding box center [806, 16] width 29 height 13
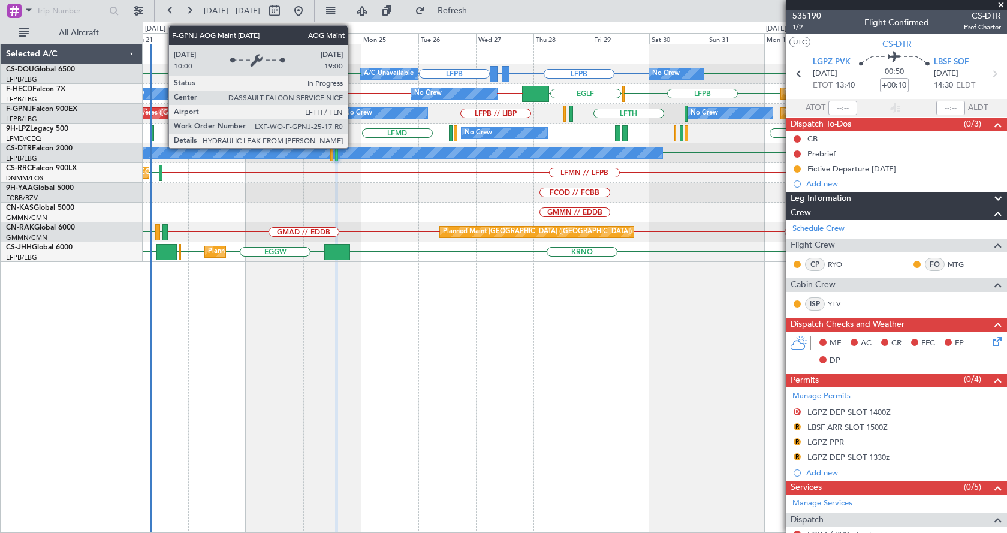
click at [162, 112] on div "AOG Maint Hyères ([GEOGRAPHIC_DATA]-[GEOGRAPHIC_DATA])" at bounding box center [201, 113] width 203 height 18
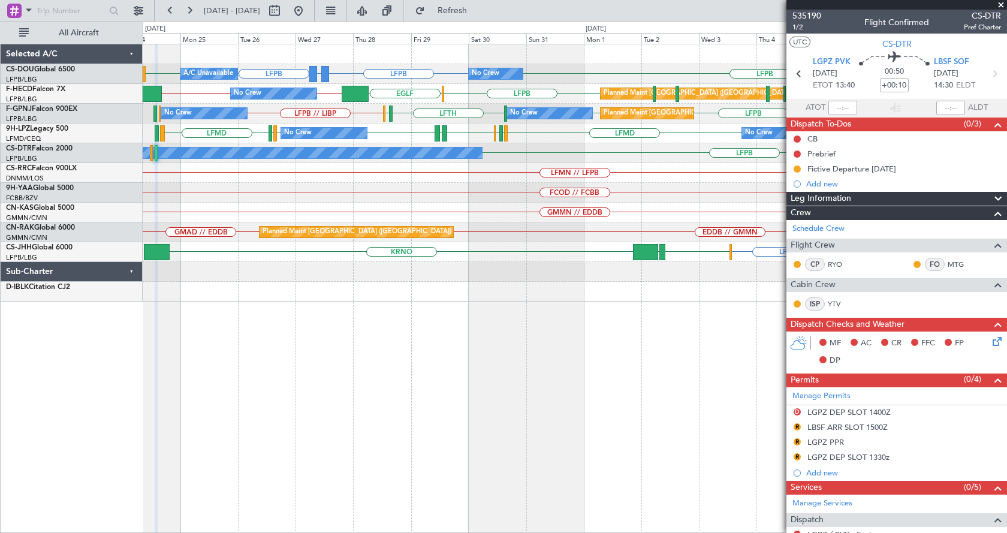
click at [462, 383] on div "Planned Maint [GEOGRAPHIC_DATA] ([GEOGRAPHIC_DATA]) A/C Unavailable No Crew LFP…" at bounding box center [575, 288] width 864 height 489
click at [530, 427] on div "Planned Maint [GEOGRAPHIC_DATA] ([GEOGRAPHIC_DATA]) A/C Unavailable No Crew LFP…" at bounding box center [575, 288] width 864 height 489
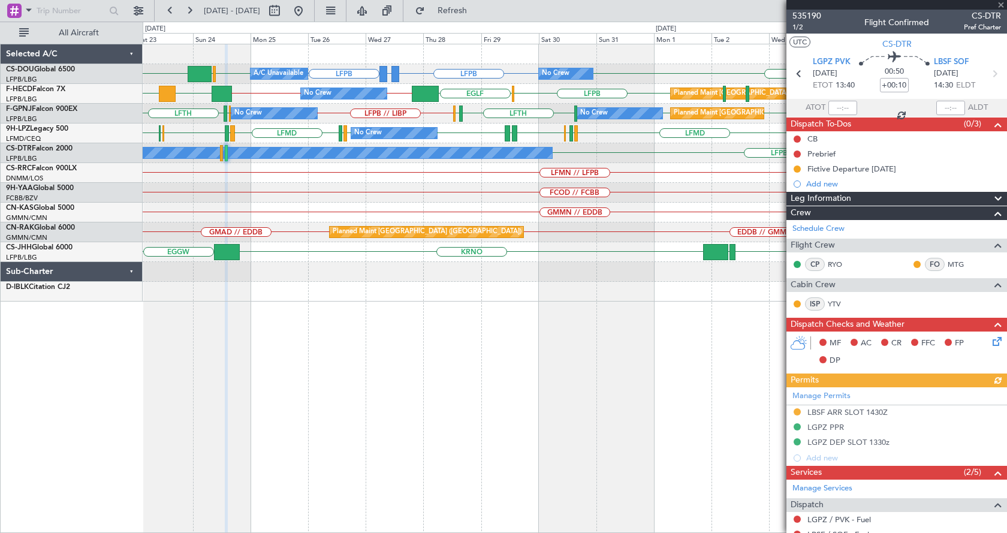
click at [1001, 2] on div at bounding box center [896, 5] width 220 height 10
click at [1001, 4] on span at bounding box center [1001, 5] width 12 height 11
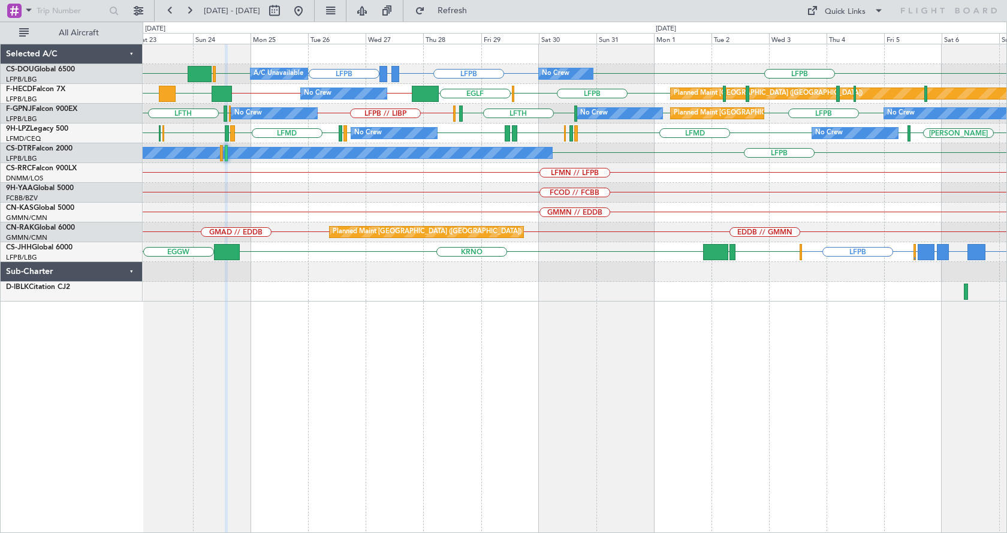
type input "0"
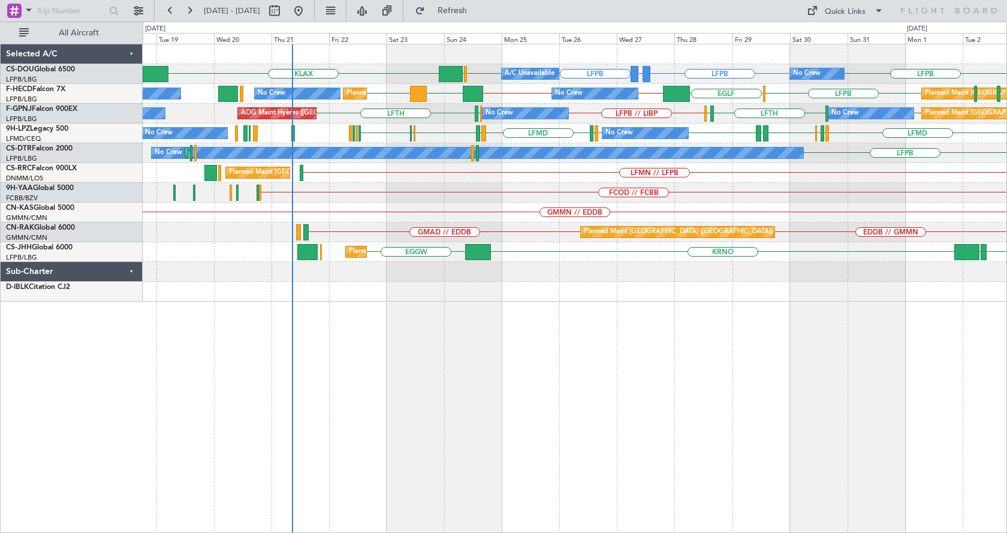
click at [588, 349] on div "LFPB GMMX or LFPB LFPB KLAX LFPB LFPB EGGW No Crew Planned Maint [GEOGRAPHIC_DA…" at bounding box center [575, 288] width 864 height 489
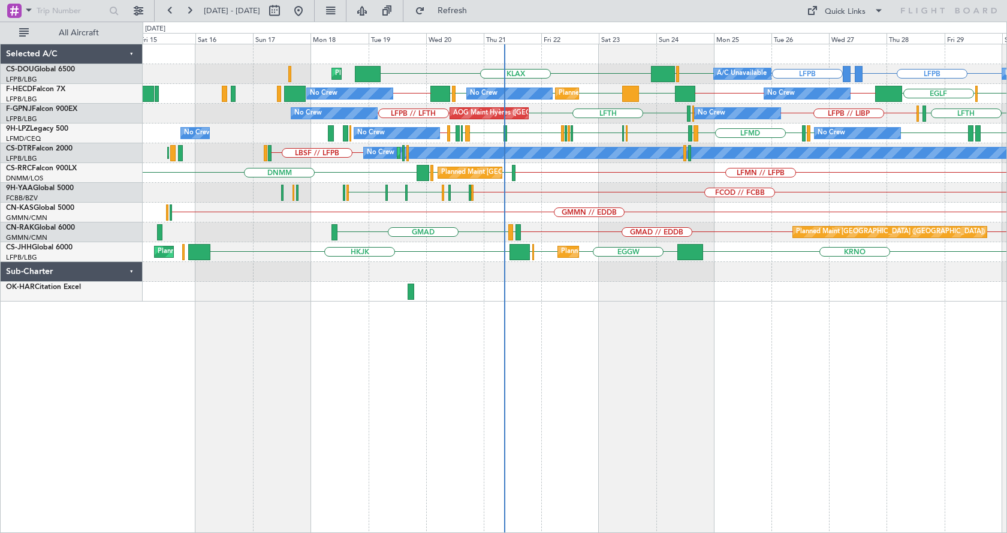
click at [494, 383] on div "LFPB GMMX or LFPB LFPB LFPB EGGW KLAX Planned Maint [GEOGRAPHIC_DATA] ([GEOGRAP…" at bounding box center [575, 288] width 864 height 489
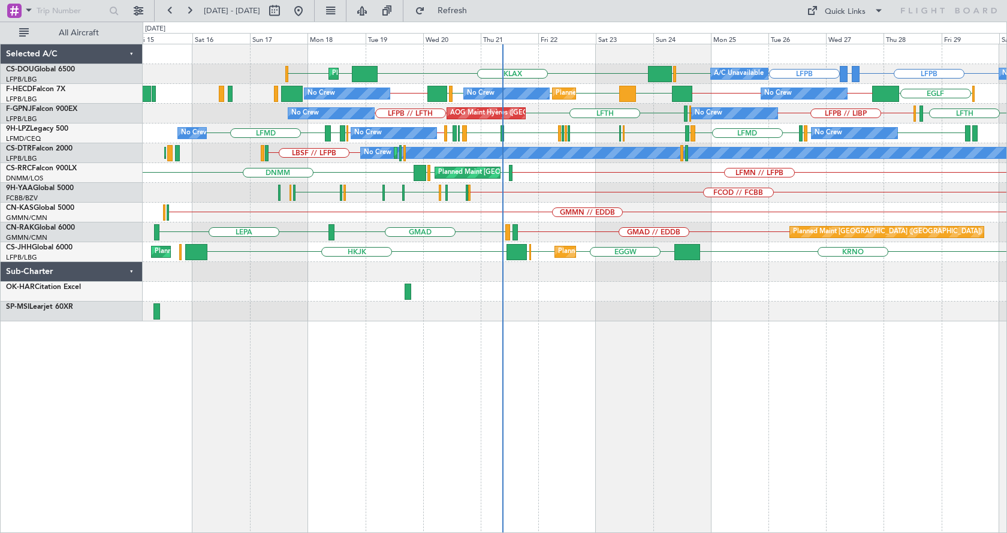
click at [820, 362] on div "LFPB GMMX or LFPB LFPB LFPB EGGW KLAX EGGW EGGW Planned Maint [GEOGRAPHIC_DATA]…" at bounding box center [575, 288] width 864 height 489
click at [711, 385] on div "Planned Maint [GEOGRAPHIC_DATA] ([GEOGRAPHIC_DATA]) A/C Unavailable Planned Mai…" at bounding box center [575, 288] width 864 height 489
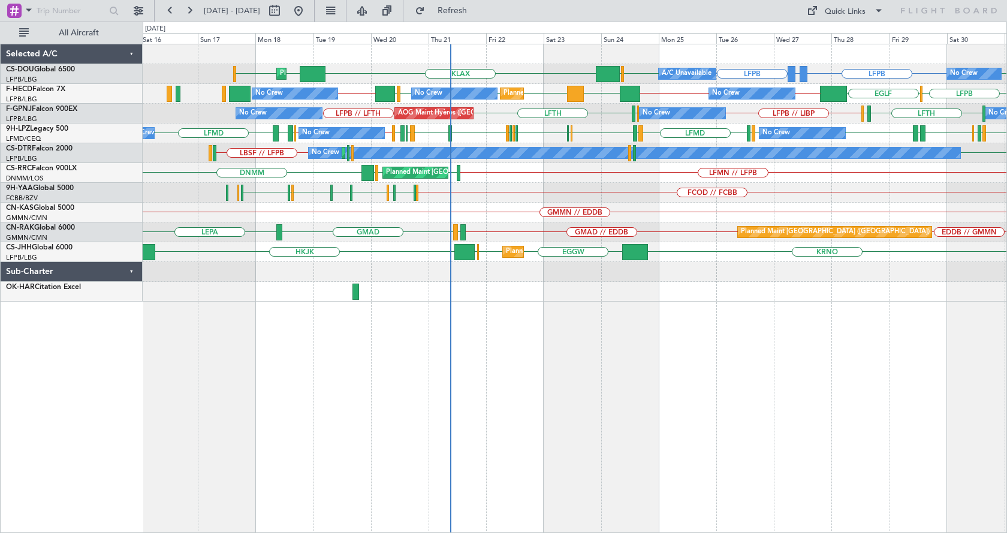
click at [628, 343] on div "Planned Maint [GEOGRAPHIC_DATA] ([GEOGRAPHIC_DATA]) A/C Unavailable Planned Mai…" at bounding box center [575, 288] width 864 height 489
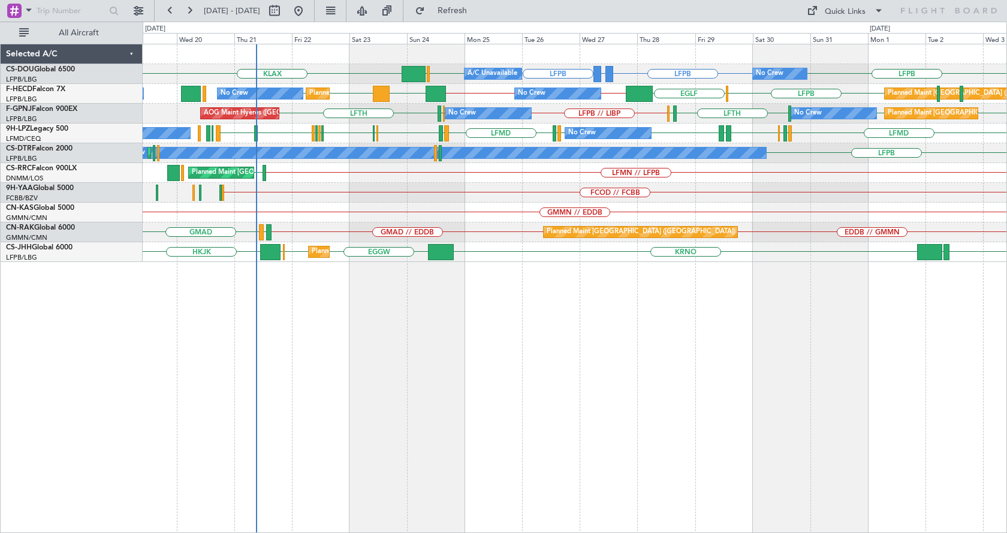
click at [896, 367] on div "Planned Maint [GEOGRAPHIC_DATA] ([GEOGRAPHIC_DATA]) A/C Unavailable No Crew LFP…" at bounding box center [575, 288] width 864 height 489
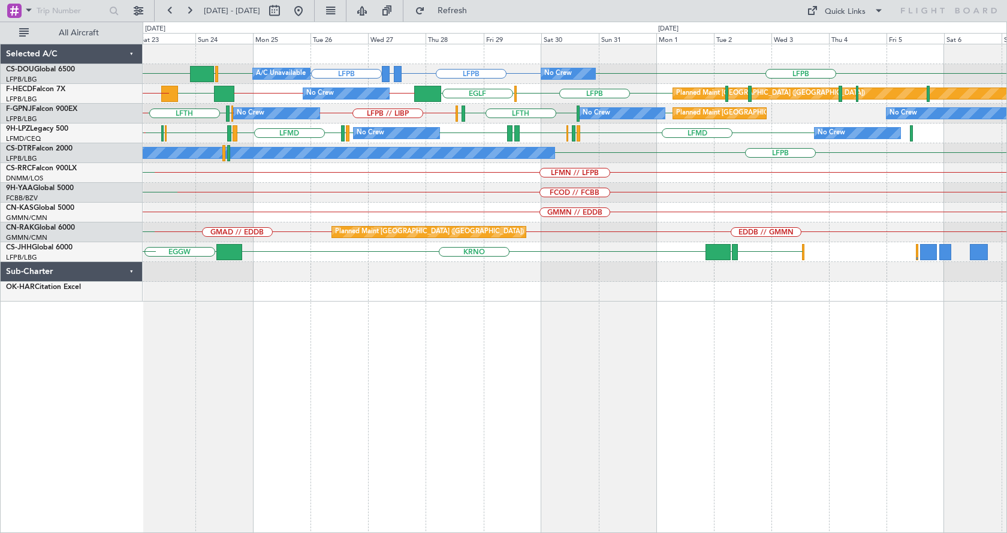
click at [484, 316] on div "LFPB GMMX or LFPB LFPB LFPB KLAX LFPB EGGW No Crew Planned Maint [GEOGRAPHIC_DA…" at bounding box center [575, 288] width 864 height 489
click at [751, 352] on div "No Crew Planned Maint [GEOGRAPHIC_DATA] ([GEOGRAPHIC_DATA]) A/C Unavailable LFP…" at bounding box center [575, 288] width 864 height 489
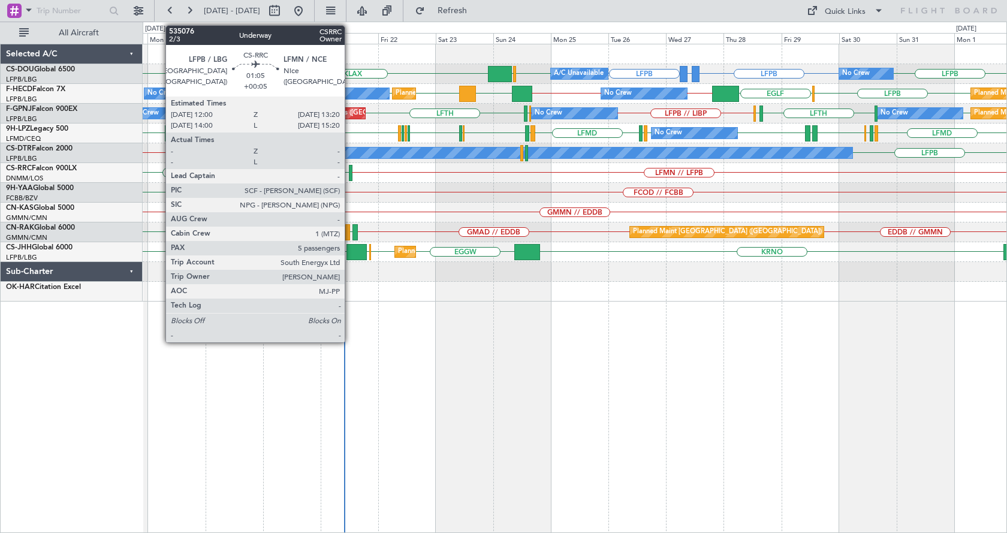
click at [350, 172] on div at bounding box center [351, 173] width 4 height 16
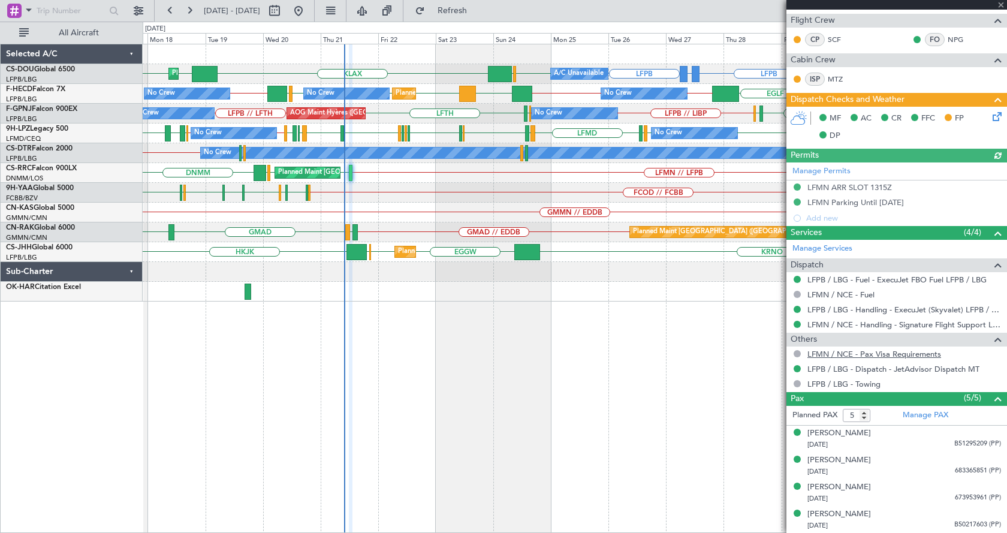
scroll to position [282, 0]
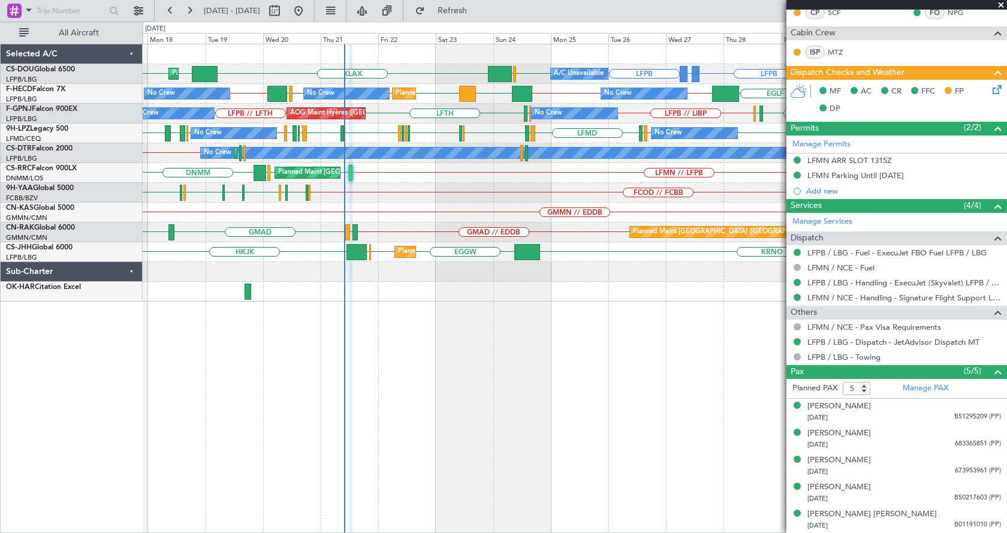
click at [446, 469] on div "LFPB GMMX or LFPB LFPB EGGW LFPB EGGW KLAX LFPB EGGW Planned Maint [GEOGRAPHIC_…" at bounding box center [575, 288] width 864 height 489
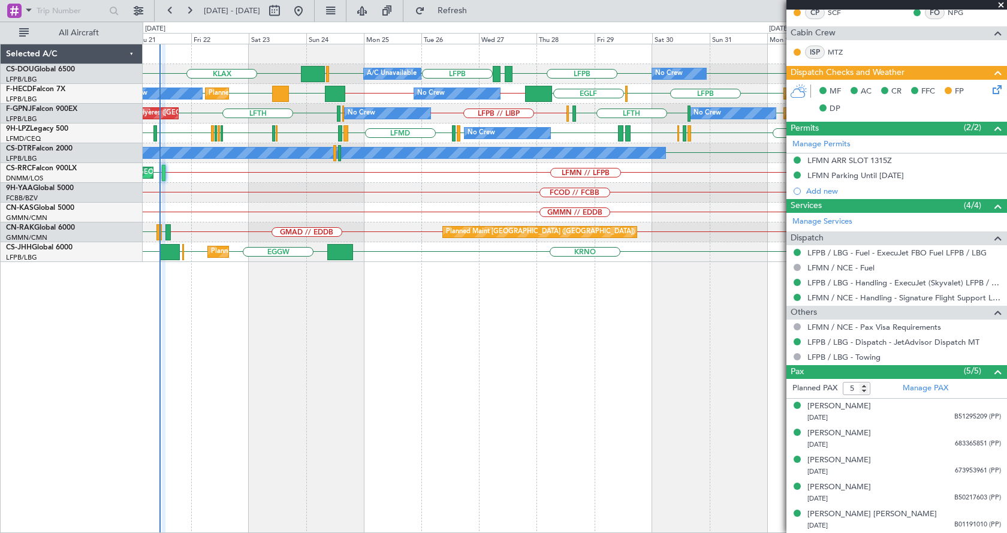
click at [1001, 1] on span at bounding box center [1001, 5] width 12 height 11
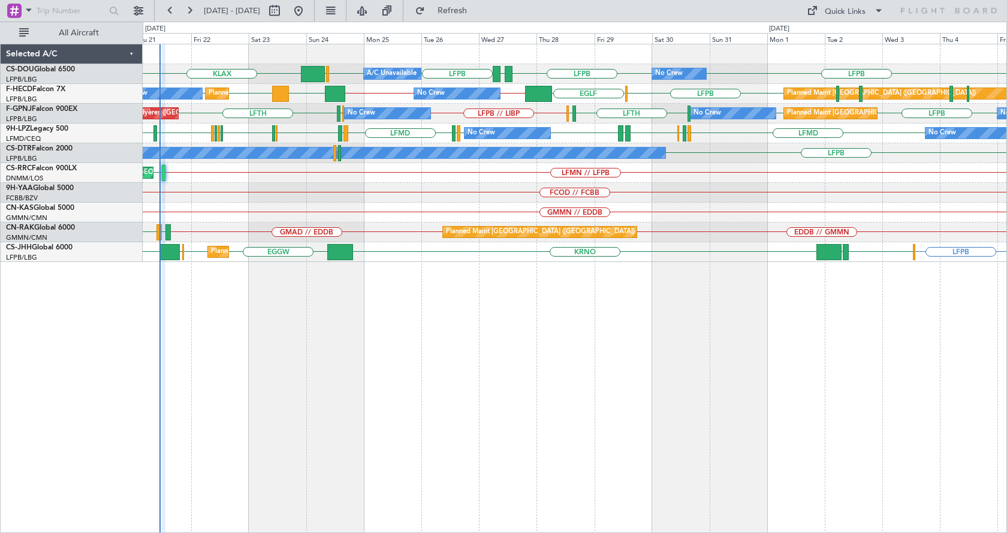
type input "0"
click at [96, 479] on div "LFPB KLAX LFPB GMMX LFPB LFPB EGGW Planned Maint [GEOGRAPHIC_DATA] ([GEOGRAPHIC…" at bounding box center [503, 277] width 1007 height 511
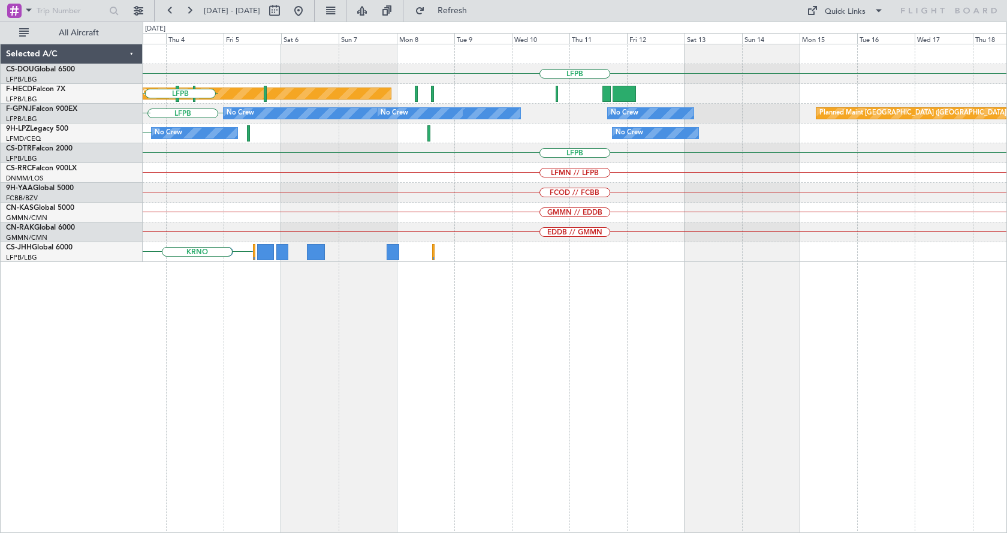
click at [65, 425] on div "LFPB No Crew Planned Maint [GEOGRAPHIC_DATA] ([GEOGRAPHIC_DATA]) LFPB LFPB No C…" at bounding box center [503, 277] width 1007 height 511
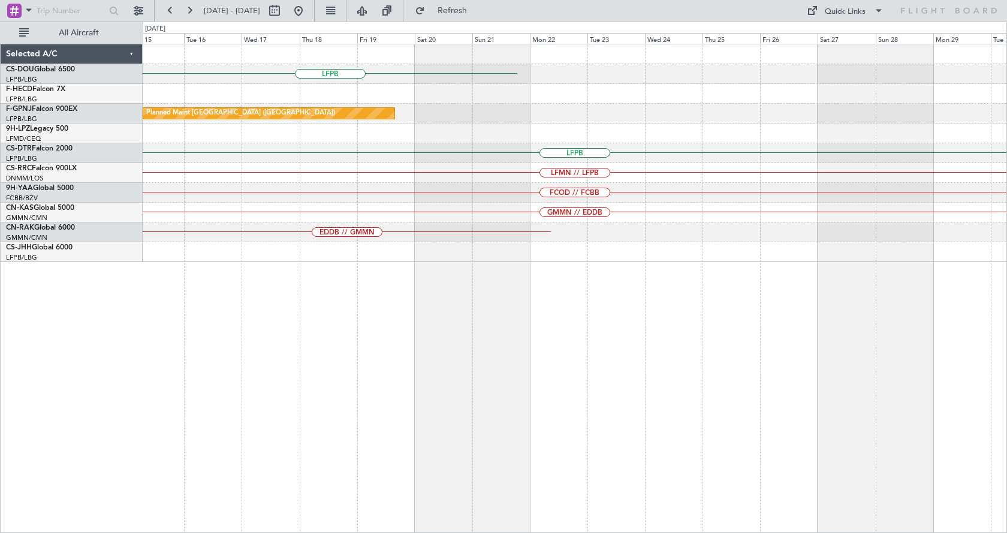
click at [277, 382] on div "LFPB Planned Maint [GEOGRAPHIC_DATA] ([GEOGRAPHIC_DATA]) No Crew No Crew LFPB L…" at bounding box center [575, 288] width 864 height 489
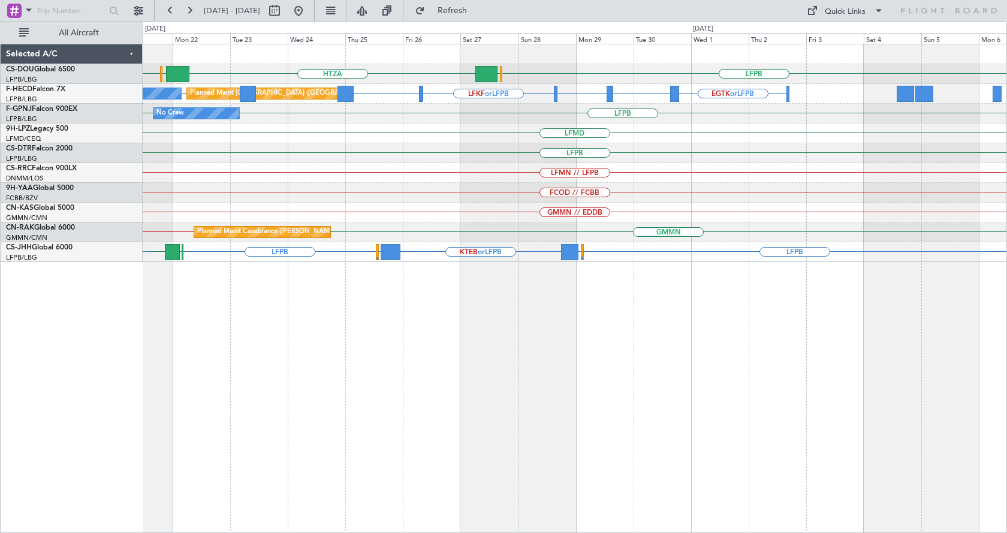
click at [441, 161] on div "LFPB" at bounding box center [574, 153] width 863 height 20
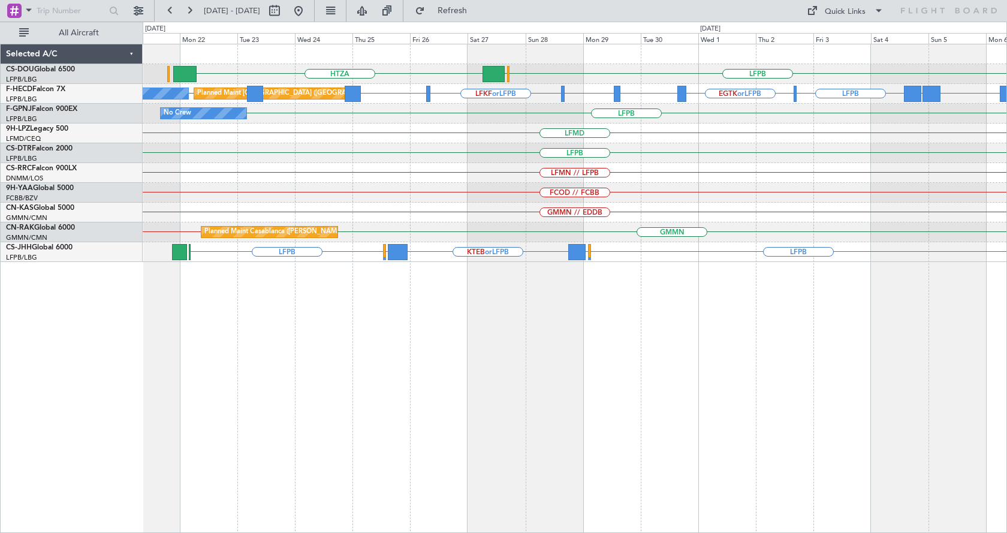
click at [869, 399] on div "HTZA LFPB [GEOGRAPHIC_DATA] LFKF or LFPB LFPB EGTK or LFPB LTBA or LFPB LFPB WS…" at bounding box center [575, 288] width 864 height 489
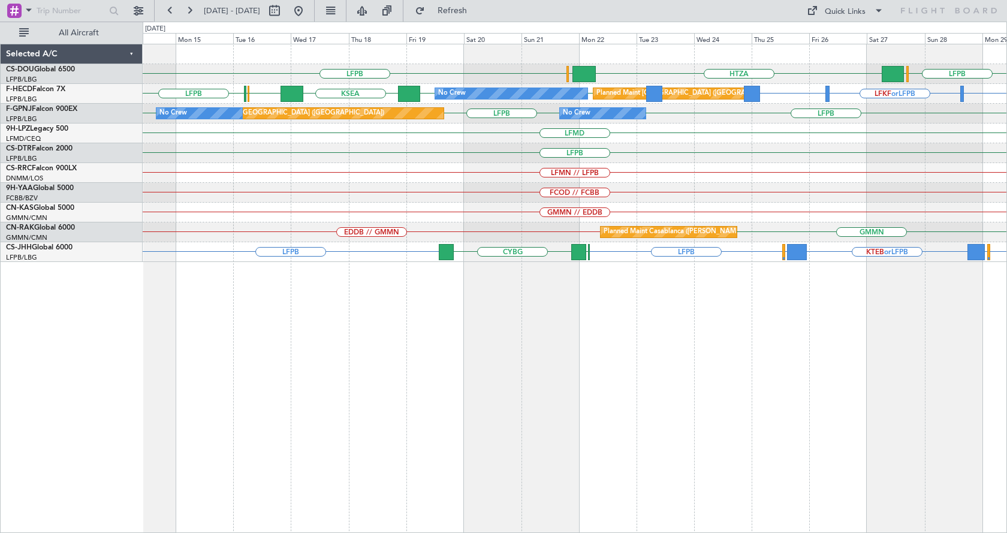
click at [485, 490] on div "LFPB HTZA LFPB [GEOGRAPHIC_DATA] [GEOGRAPHIC_DATA] Planned Maint [GEOGRAPHIC_DA…" at bounding box center [575, 288] width 864 height 489
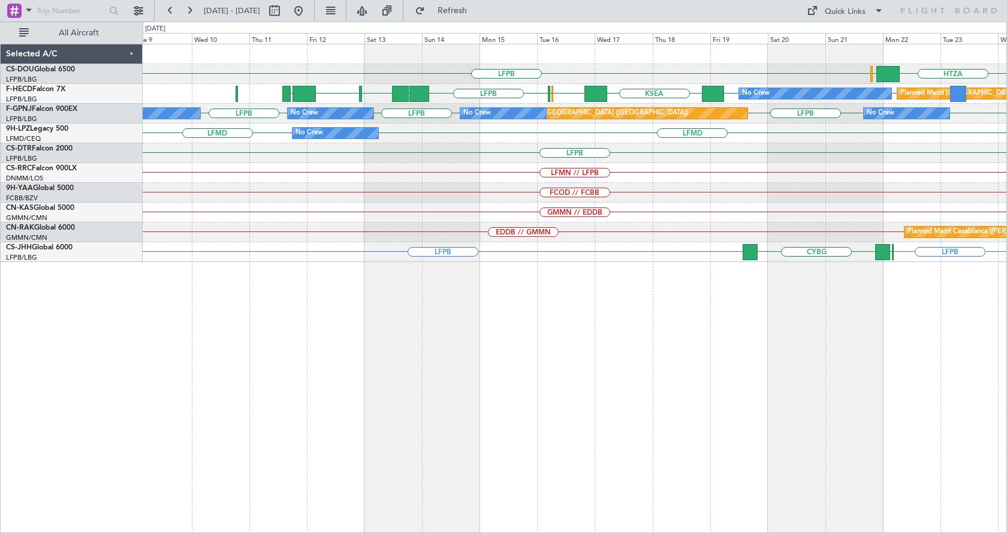
click at [578, 336] on div "LFPB HTZA EGKK Planned Maint Paris (Le Bourget) No Crew RJTT UGTB KSEA LFPB LFP…" at bounding box center [575, 288] width 864 height 489
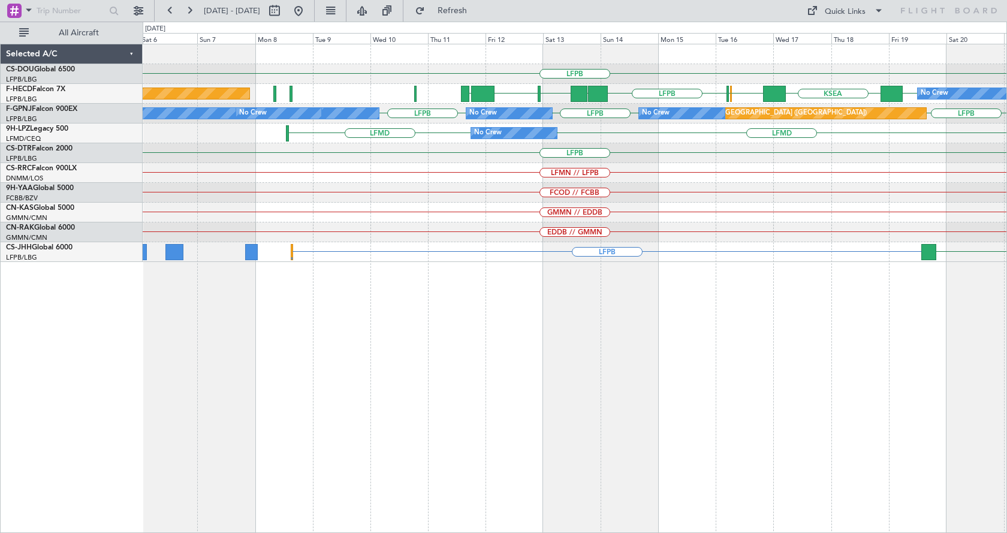
click at [611, 319] on div "LFPB EGKK HTZA No Crew RJTT UGTB KSEA LFPB EGGW EGLC LFPB UAAA RJBB Planned Mai…" at bounding box center [575, 288] width 864 height 489
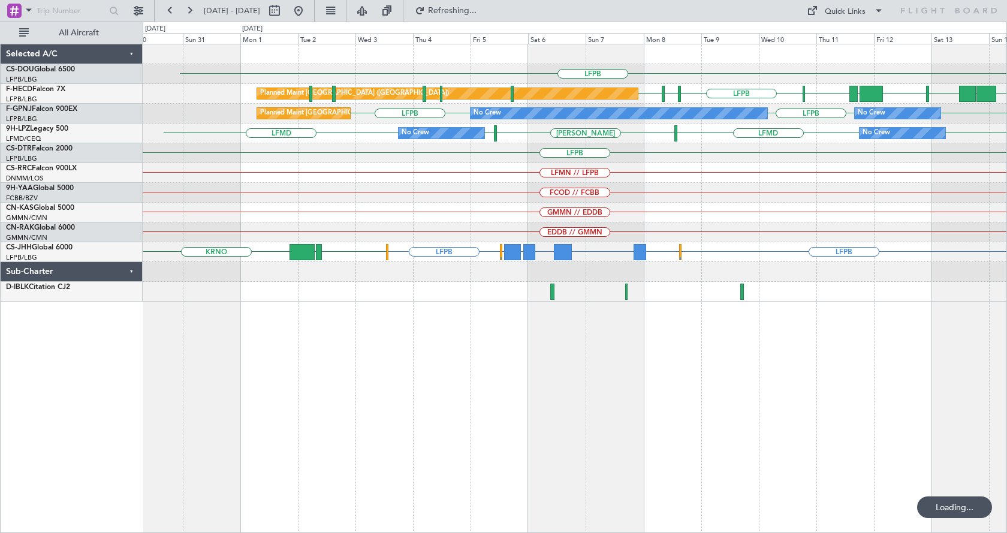
click at [540, 456] on div "LFPB RJTT UGTB LSZH LFPB EDDV LFPB LFPB UAAA RJBB Planned Maint Paris (Le Bourg…" at bounding box center [575, 288] width 864 height 489
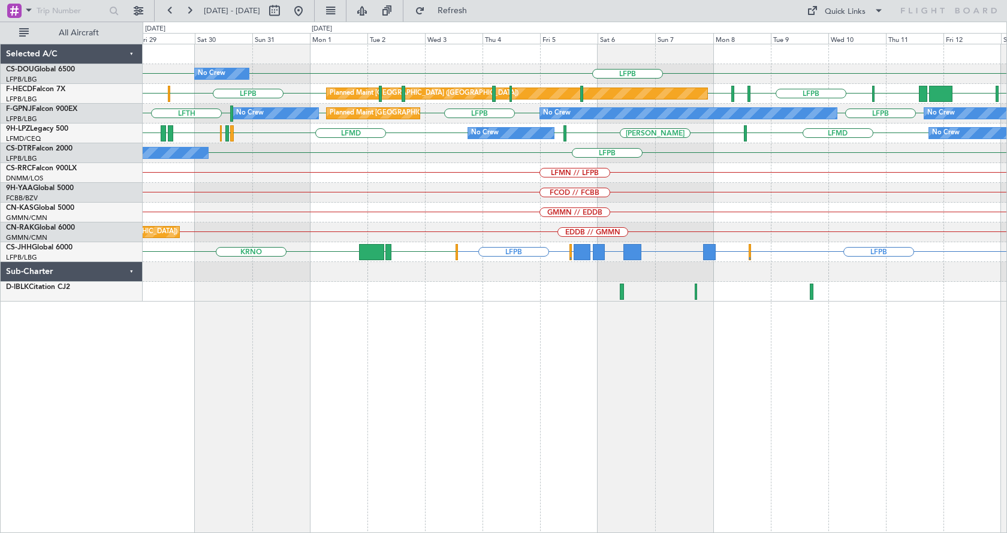
click at [823, 358] on div "LFPB LFPB No Crew A/C Unavailable Planned Maint Paris (Le Bourget) RJTT UGTB LS…" at bounding box center [575, 288] width 864 height 489
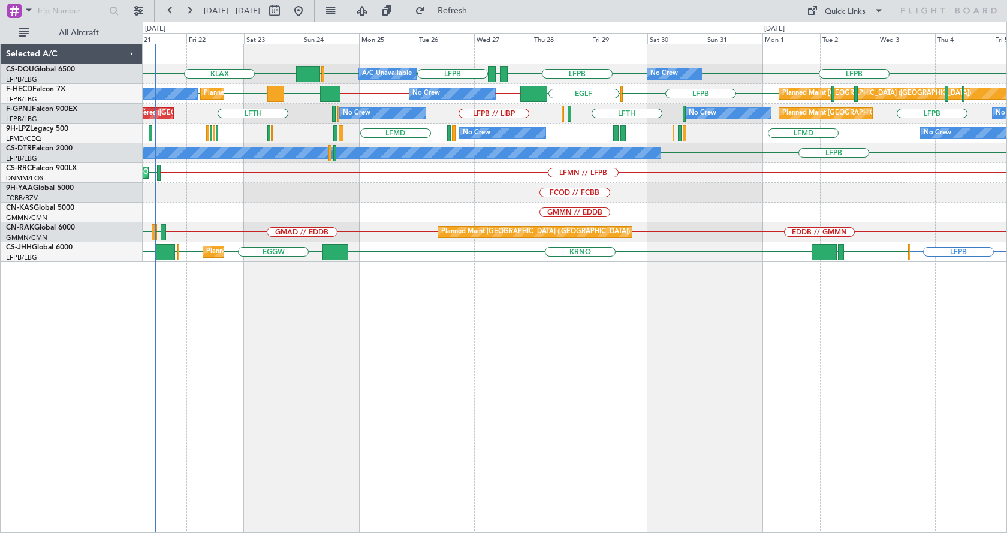
click at [496, 379] on div "LFPB KLAX LFPB GMMX LFPB LFPB EGGW No Crew Planned Maint Paris (Le Bourget) A/C…" at bounding box center [575, 288] width 864 height 489
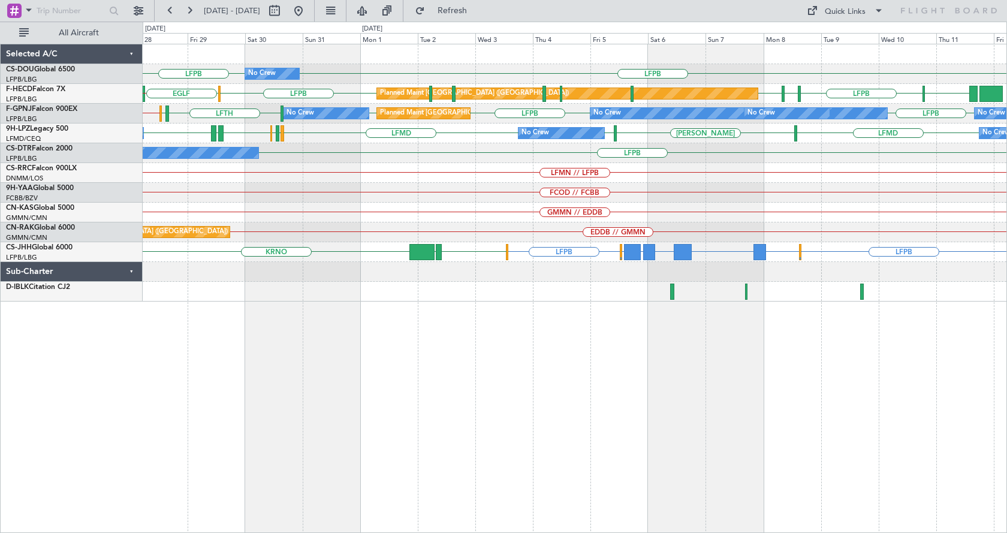
click at [723, 381] on div "No Crew LFPB LFPB Planned Maint Paris (Le Bourget) A/C Unavailable LFPB GMMX Pl…" at bounding box center [575, 288] width 864 height 489
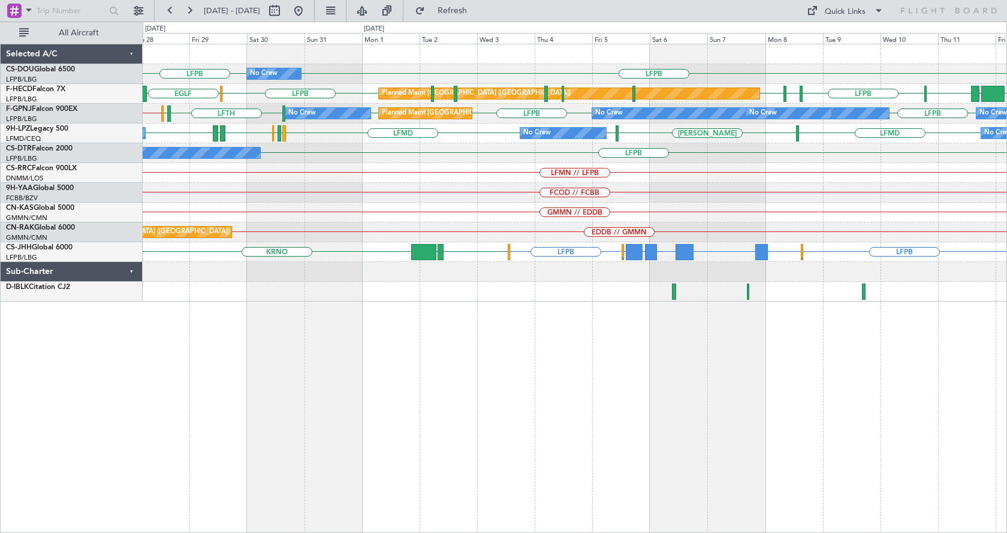
click at [581, 362] on div "No Crew LFPB LFPB A/C Unavailable Planned Maint Paris (Le Bourget) Planned Main…" at bounding box center [575, 288] width 864 height 489
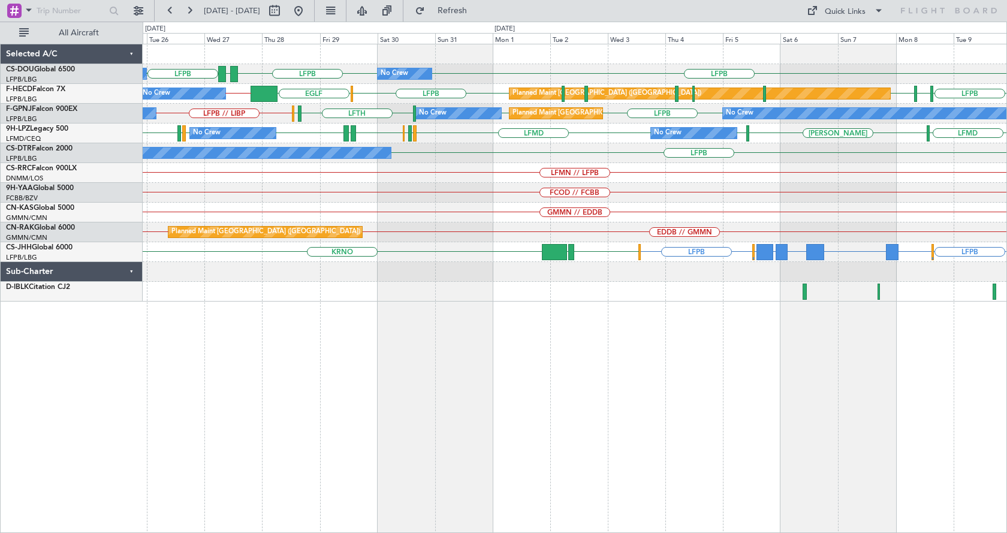
click at [395, 384] on div "LFPB LFPB GMMX LFPB A/C Unavailable No Crew Planned Maint Paris (Le Bourget) LF…" at bounding box center [575, 288] width 864 height 489
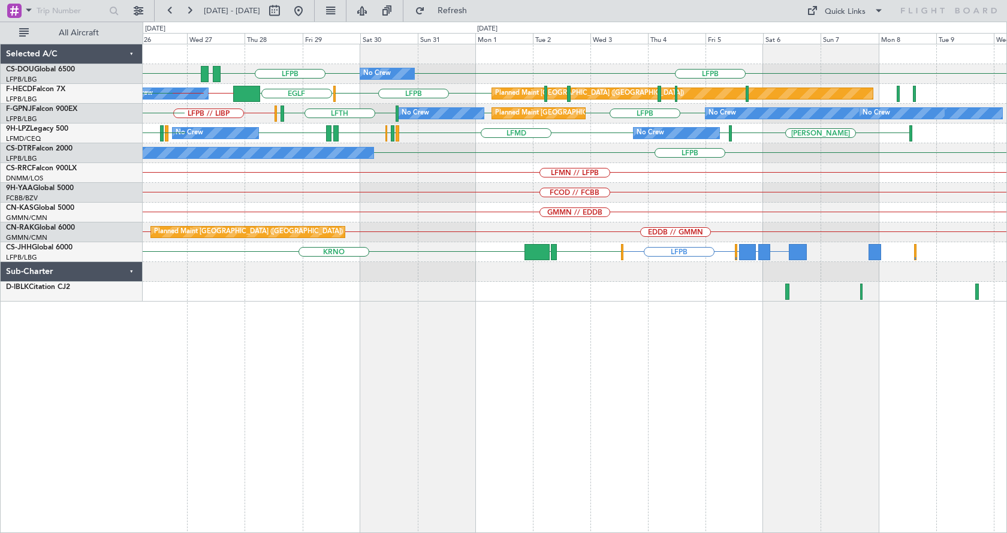
click at [248, 448] on div "LFPB LFPB GMMX LFPB No Crew LFPB EGGW A/C Unavailable Planned Maint Paris (Le B…" at bounding box center [575, 288] width 864 height 489
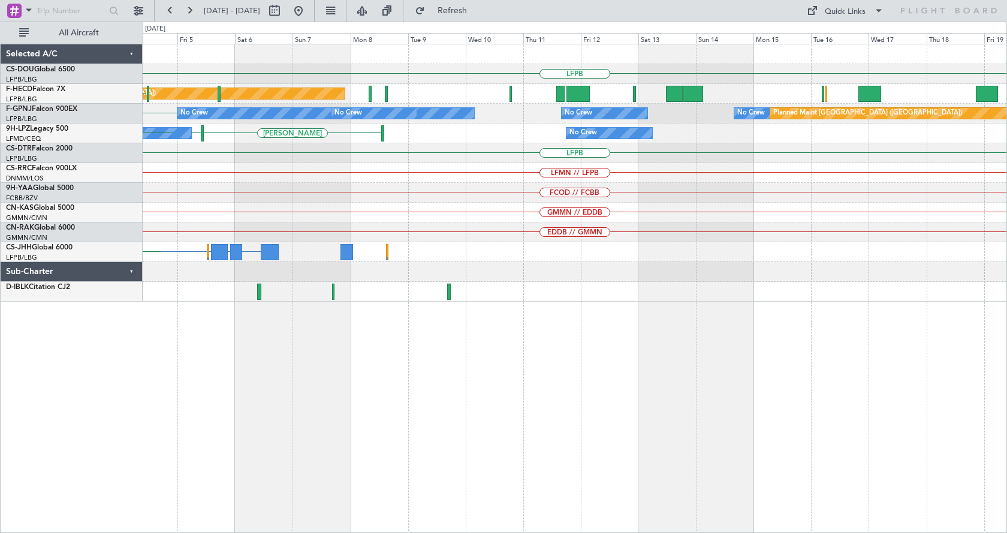
click at [113, 450] on div "LFPB Planned Maint Paris (Le Bourget) No Crew Planned Maint Paris (Le Bourget) …" at bounding box center [503, 277] width 1007 height 511
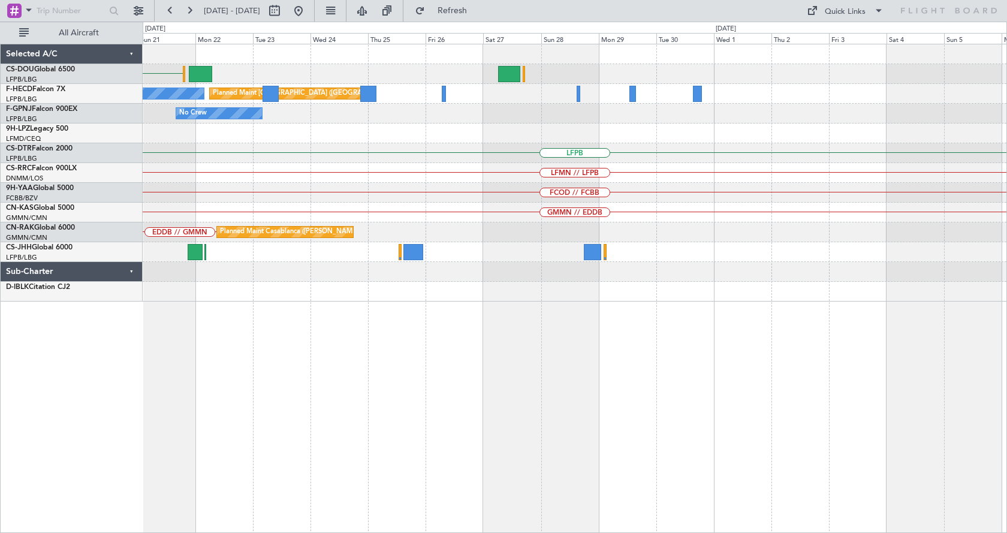
click at [234, 467] on div "LFPB No Crew Planned Maint Paris (Le Bourget) No Crew Planned Maint Paris (Le B…" at bounding box center [575, 288] width 864 height 489
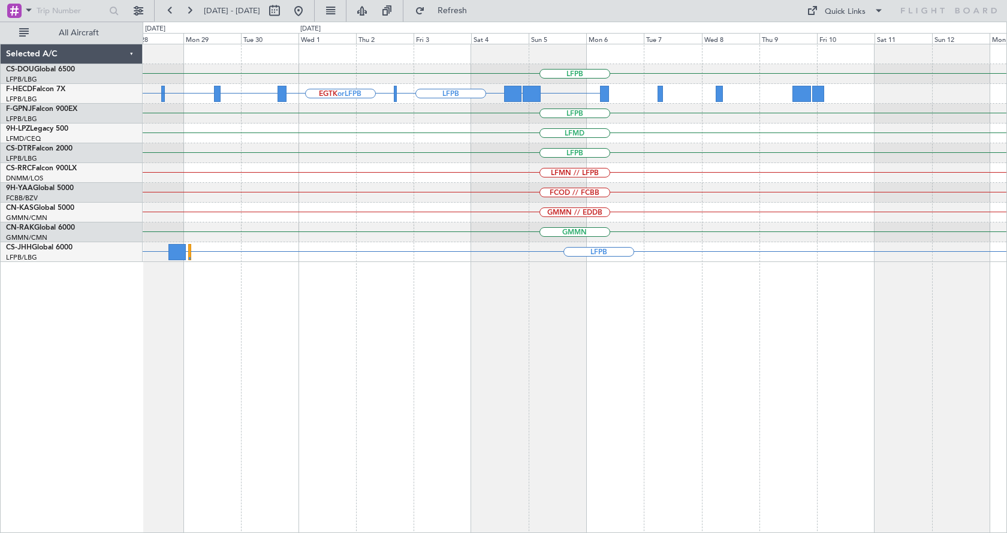
click at [373, 515] on div "LFPB EGLF HTZA LFKF or LFPB EGTK or LFPB LTBA or LFPB LFPB WSSL or LFPB OMDB or…" at bounding box center [575, 288] width 864 height 489
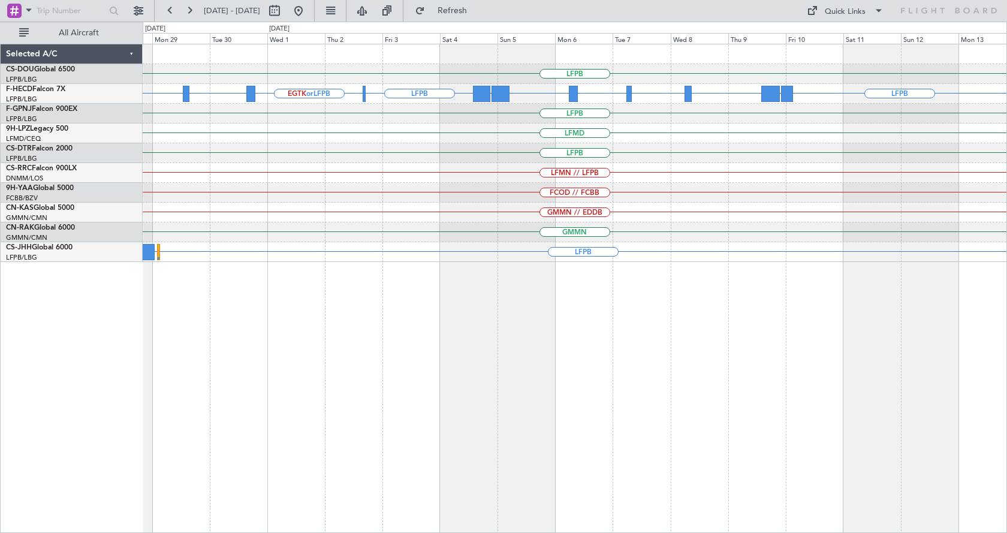
click at [699, 319] on div "LFPB EGTK or LFPB LTBA or LFPB LFPB LFPB RPLL or LFPB WSSL or LFPB OMDB or LFPB…" at bounding box center [575, 288] width 864 height 489
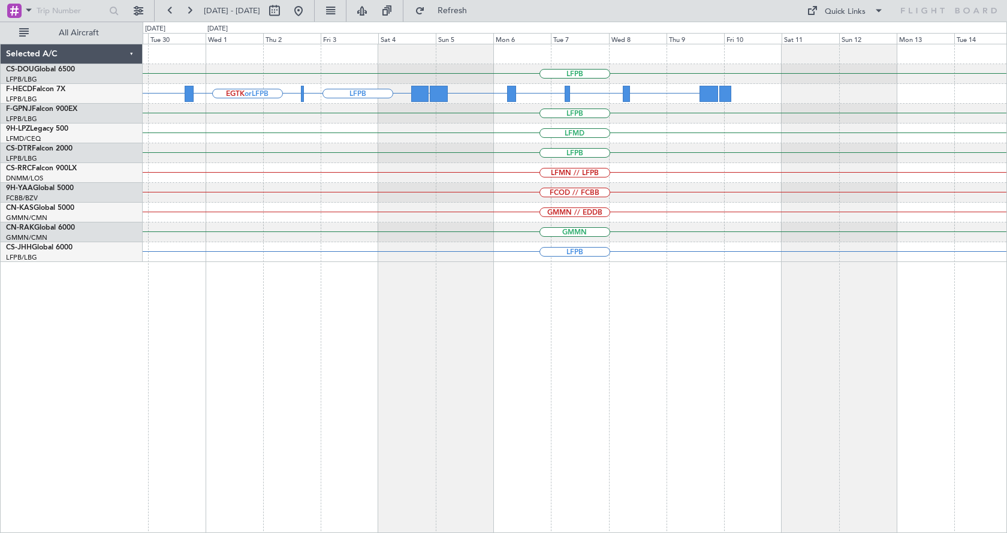
click at [427, 410] on div "LFPB EGLF HTZA EGTK or LFPB LTBA or LFPB RPLL or LFPB WSSL or LFPB OMDB or LFPB…" at bounding box center [575, 288] width 864 height 489
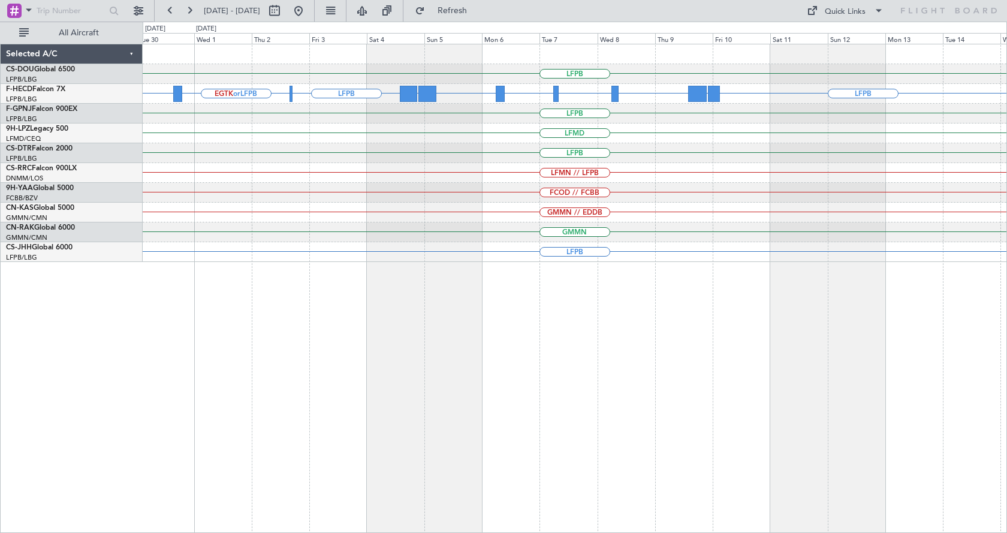
click at [540, 457] on div "LFPB EGTK or LFPB LTBA or LFPB RPLL or LFPB WSSL or LFPB OMDB or LFPB LFPB LFPB…" at bounding box center [575, 288] width 864 height 489
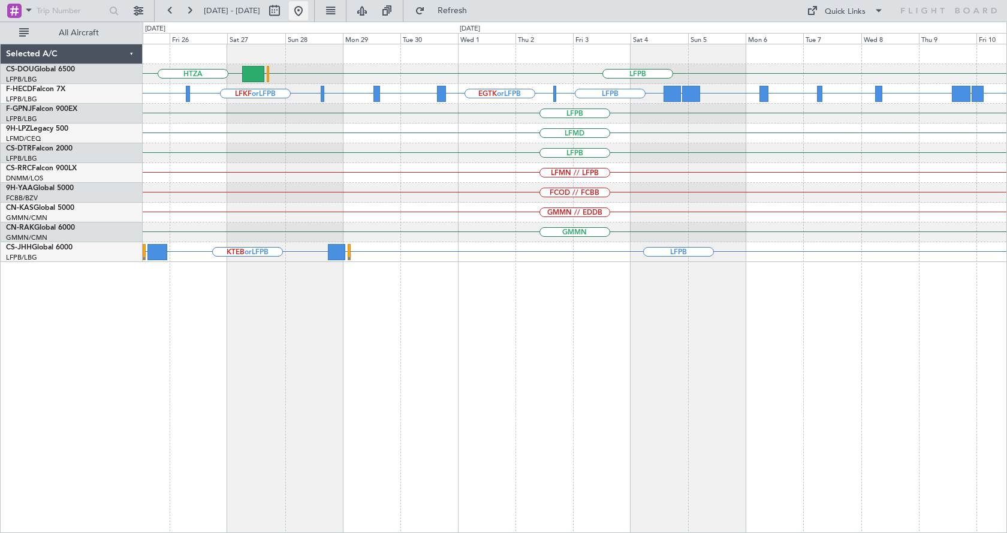
click at [308, 16] on button at bounding box center [298, 10] width 19 height 19
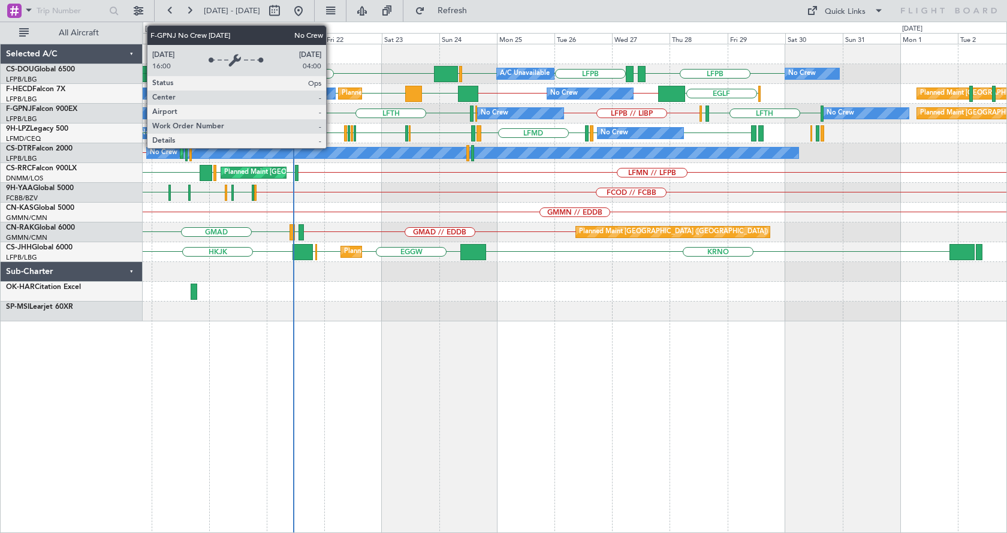
click at [473, 412] on div "KLAX LFPB GMMX LFPB LFPB EGGW No Crew Planned Maint Paris (Le Bourget) A/C Unav…" at bounding box center [575, 288] width 864 height 489
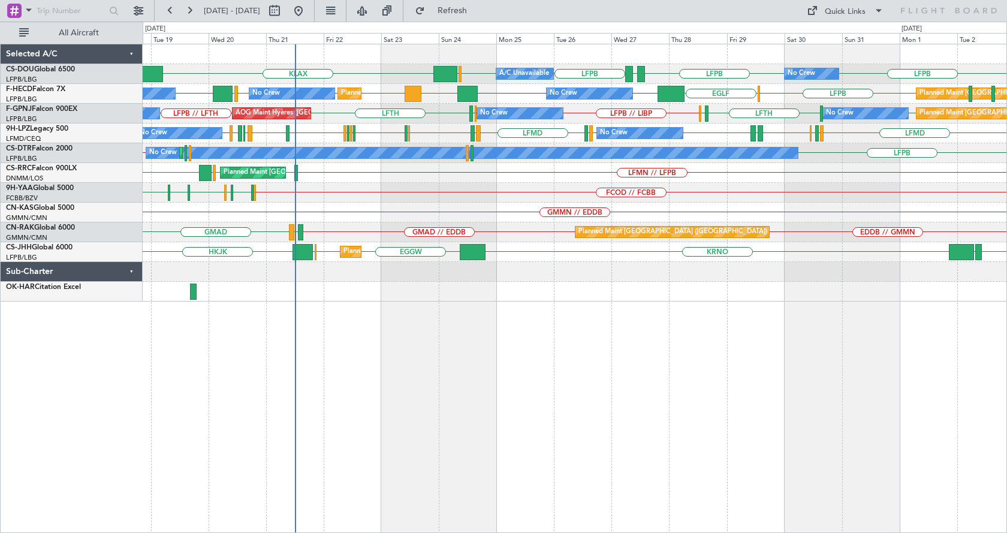
click at [782, 445] on div "LFPB KLAX LFPB GMMX LFPB LFPB EGGW No Crew Planned Maint Paris (Le Bourget) A/C…" at bounding box center [575, 288] width 864 height 489
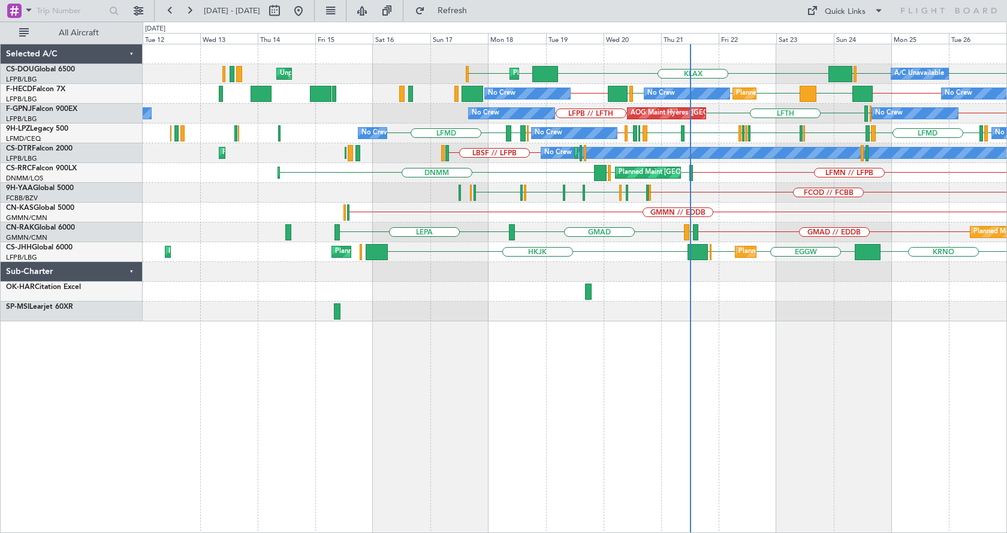
click at [651, 394] on div "EGGW KLAX EGGW LFPB LFPB EGGW Planned Maint London (Luton) Unplanned Maint Pari…" at bounding box center [575, 288] width 864 height 489
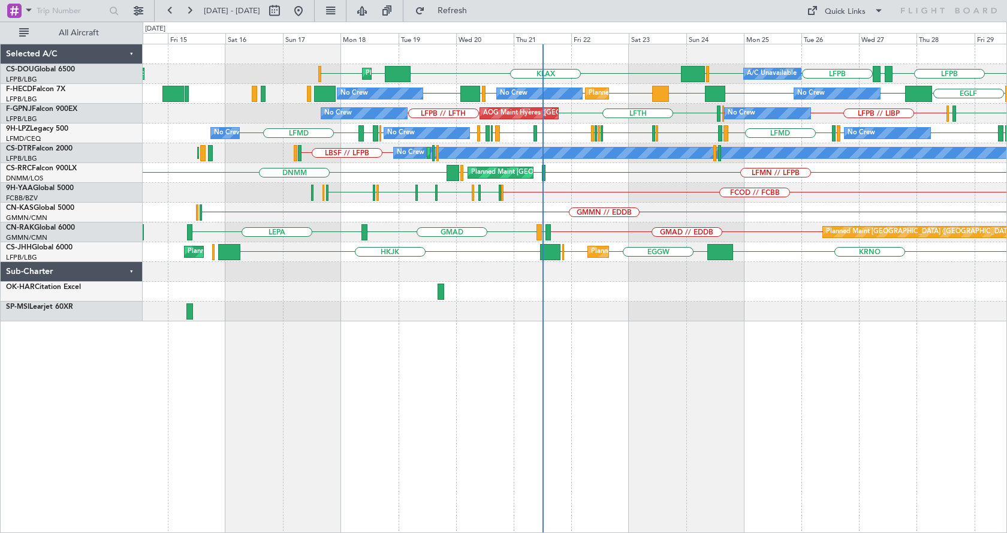
click at [570, 316] on div "EGGW KLAX EGGW LFPB GMMX LFPB LFPB EGGW Planned Maint London (Luton) Unplanned …" at bounding box center [574, 182] width 863 height 277
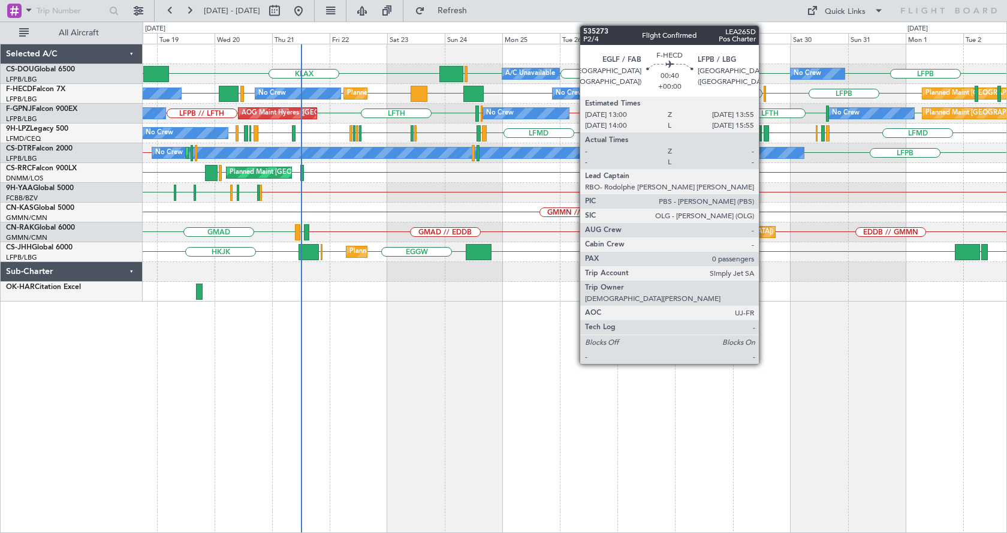
click at [764, 94] on div at bounding box center [764, 94] width 2 height 16
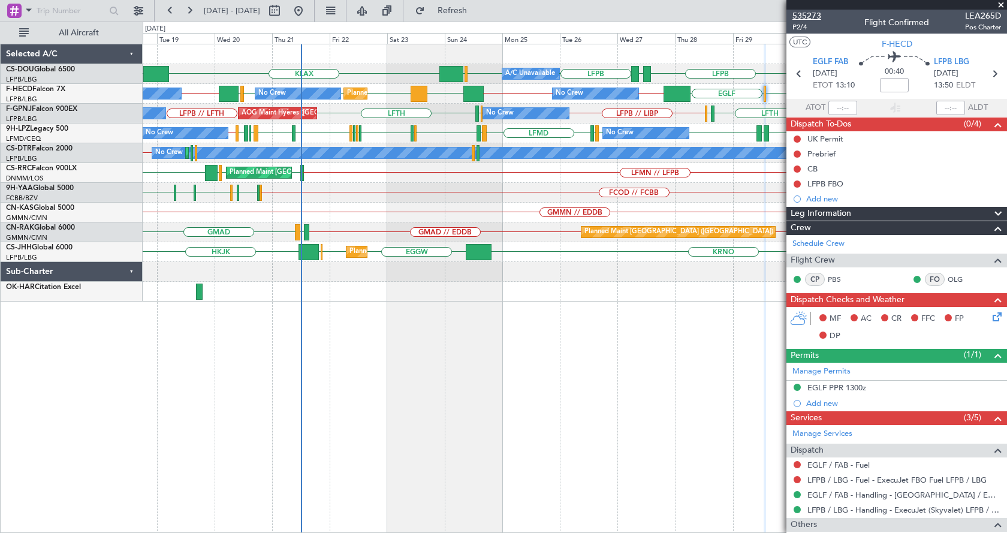
click at [806, 14] on span "535273" at bounding box center [806, 16] width 29 height 13
click at [1002, 4] on span at bounding box center [1001, 5] width 12 height 11
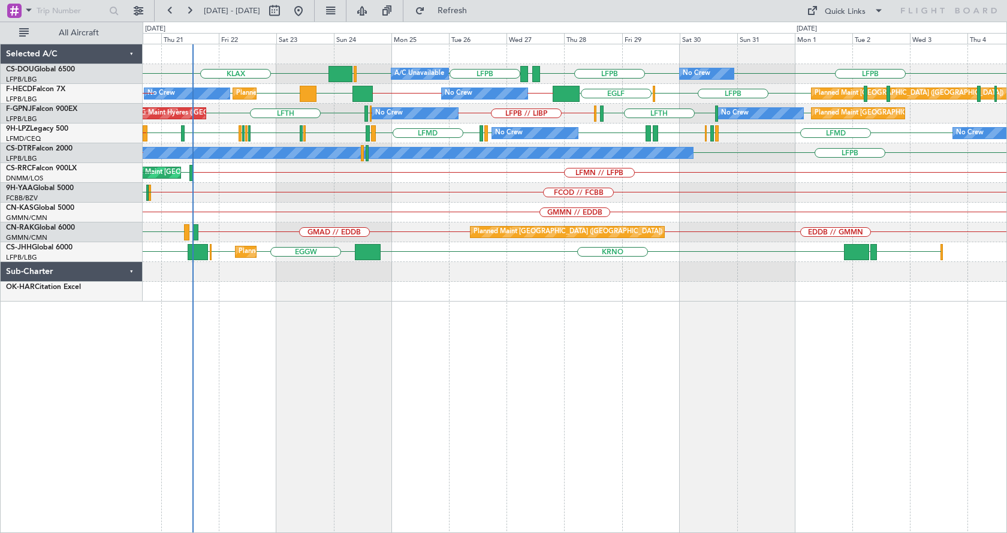
click at [693, 372] on div "LFPB KLAX LFPB GMMX LFPB LFPB EGGW Planned Maint Paris (Le Bourget) A/C Unavail…" at bounding box center [575, 288] width 864 height 489
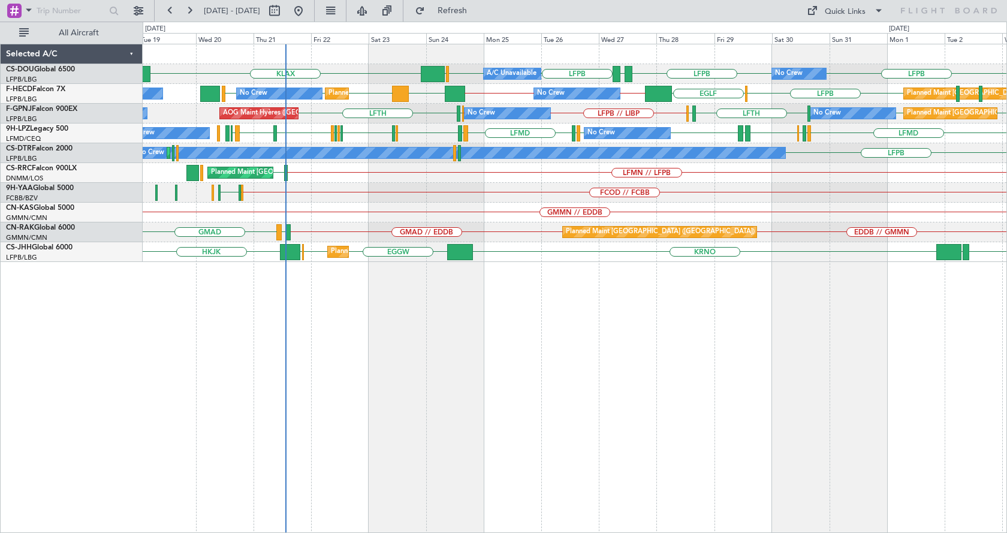
click at [544, 350] on div "LFPB KLAX LFPB GMMX LFPB LFPB EGGW Planned Maint Paris (Le Bourget) A/C Unavail…" at bounding box center [575, 288] width 864 height 489
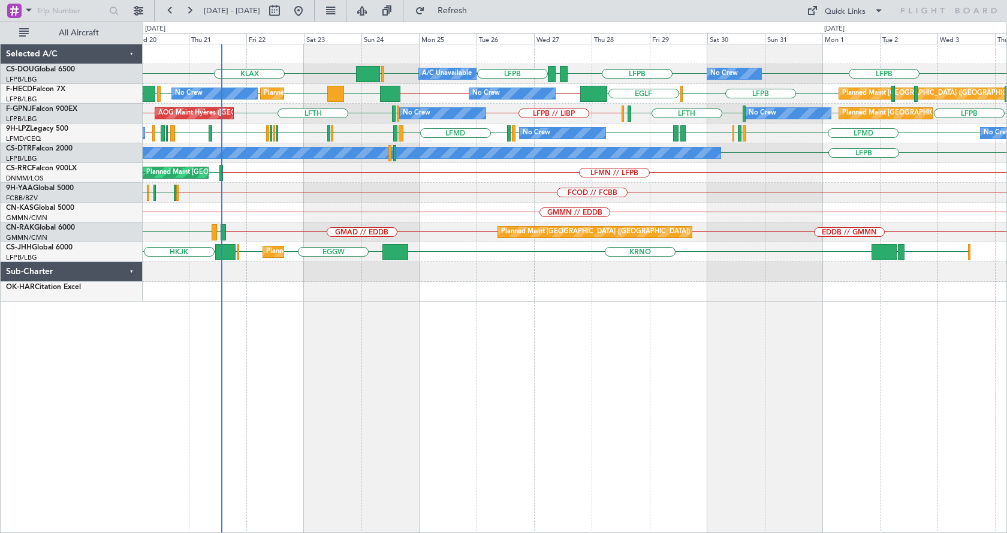
click at [452, 345] on div "LFPB KLAX LFPB GMMX LFPB LFPB EGGW No Crew Planned Maint Paris (Le Bourget) A/C…" at bounding box center [575, 288] width 864 height 489
